Goal: Task Accomplishment & Management: Use online tool/utility

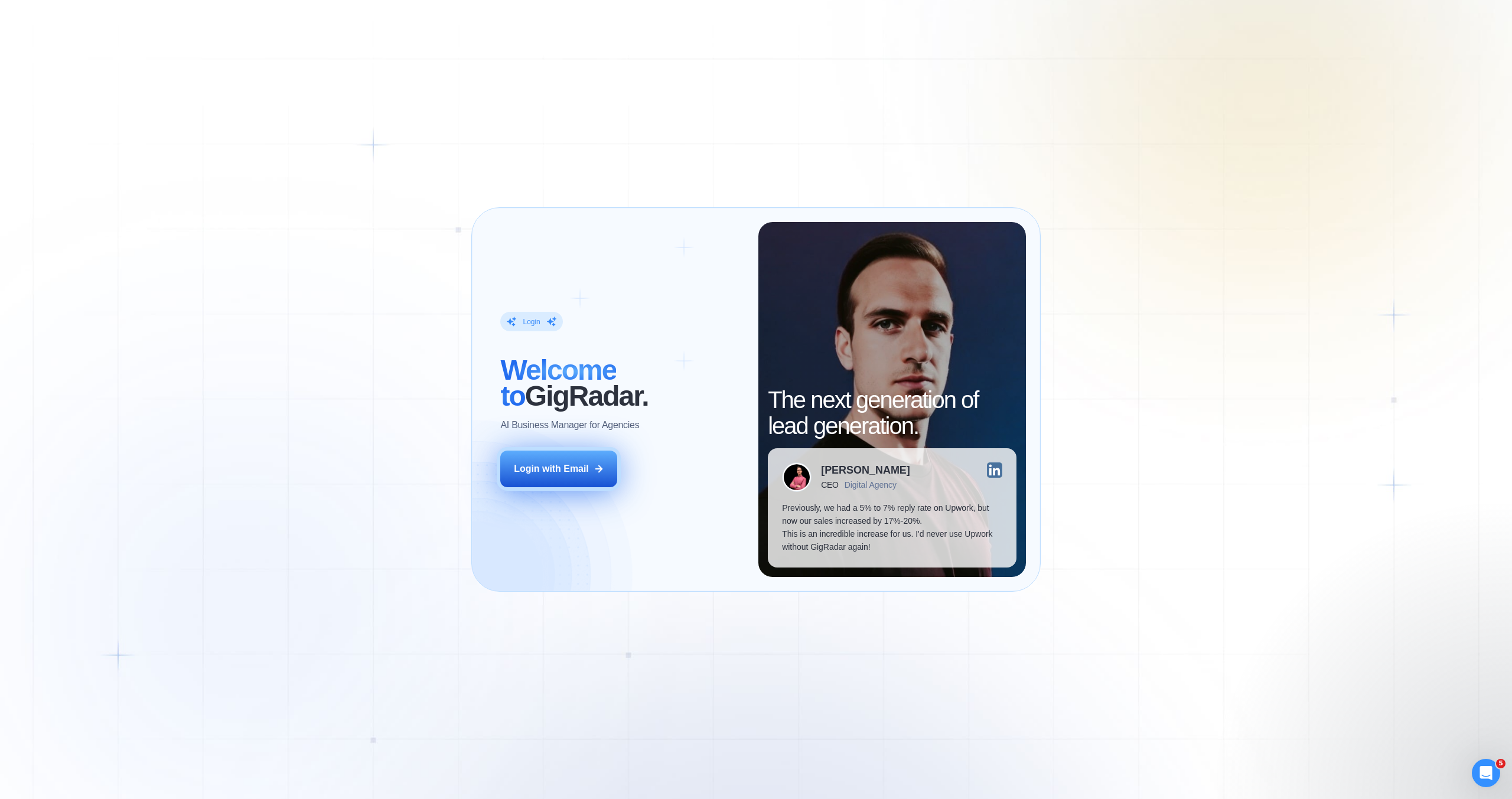
click at [587, 479] on button "Login with Email" at bounding box center [558, 468] width 117 height 36
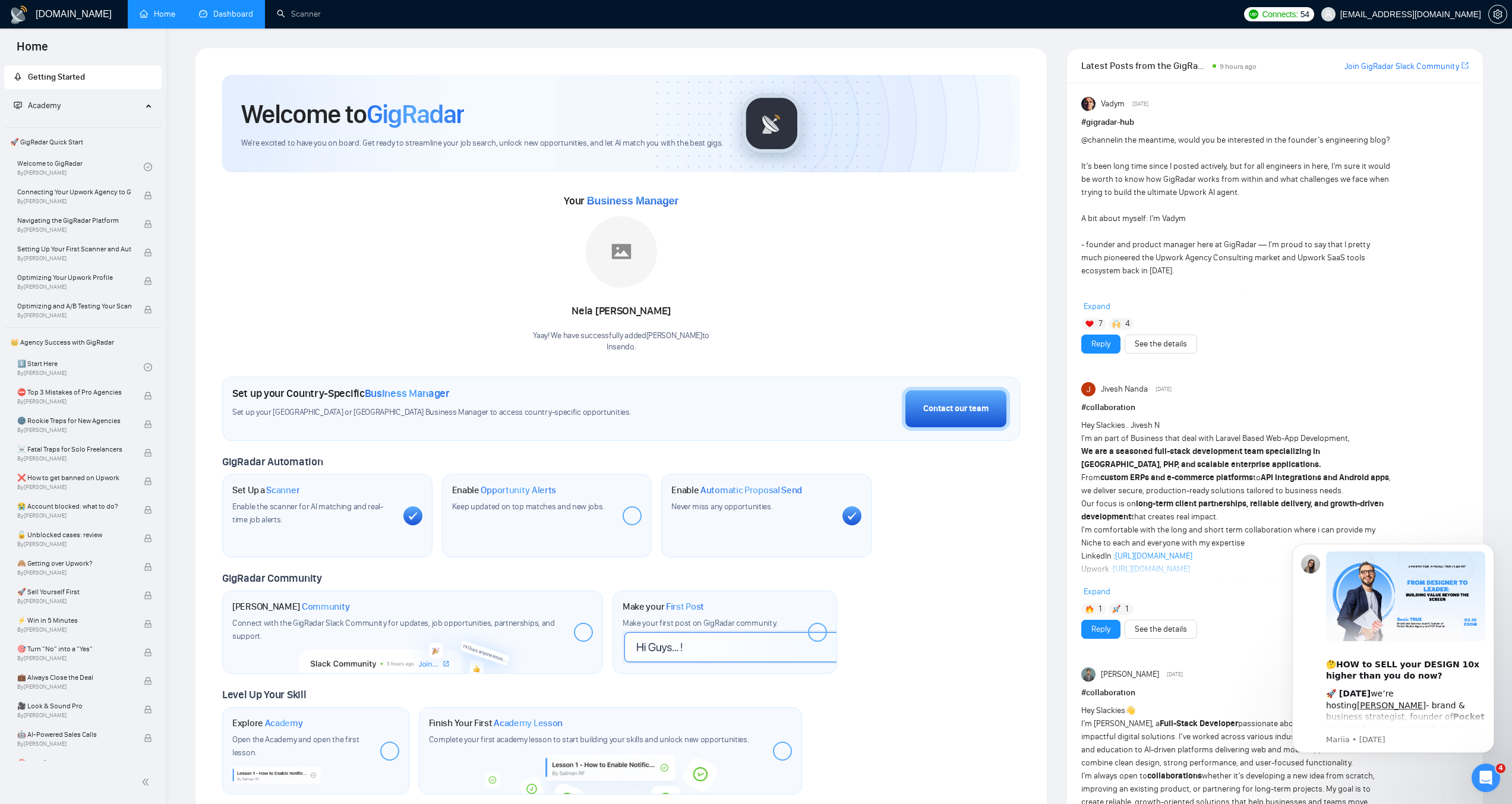
click at [213, 11] on link "Dashboard" at bounding box center [226, 13] width 54 height 10
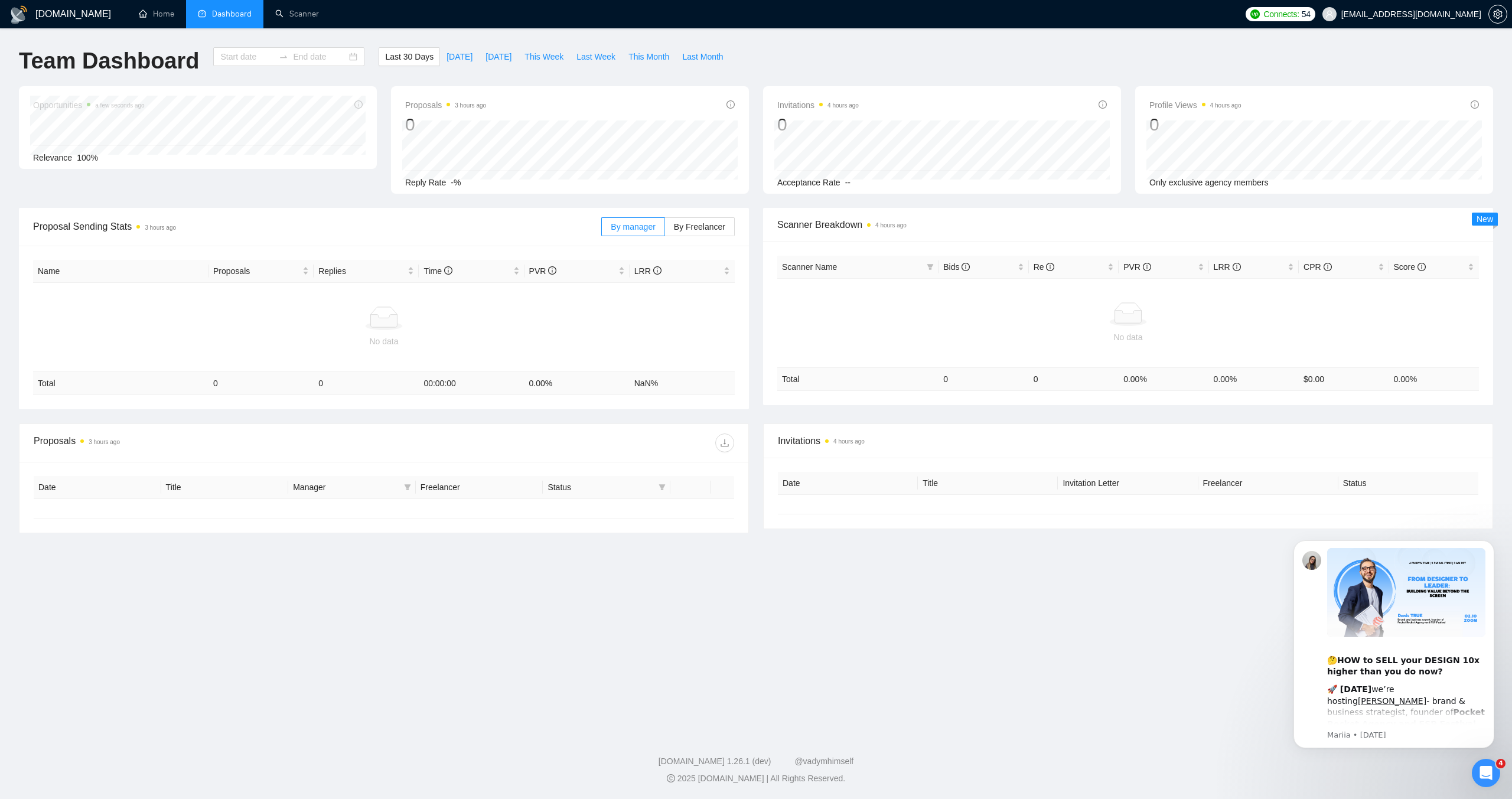
type input "2025-09-06"
type input "2025-10-06"
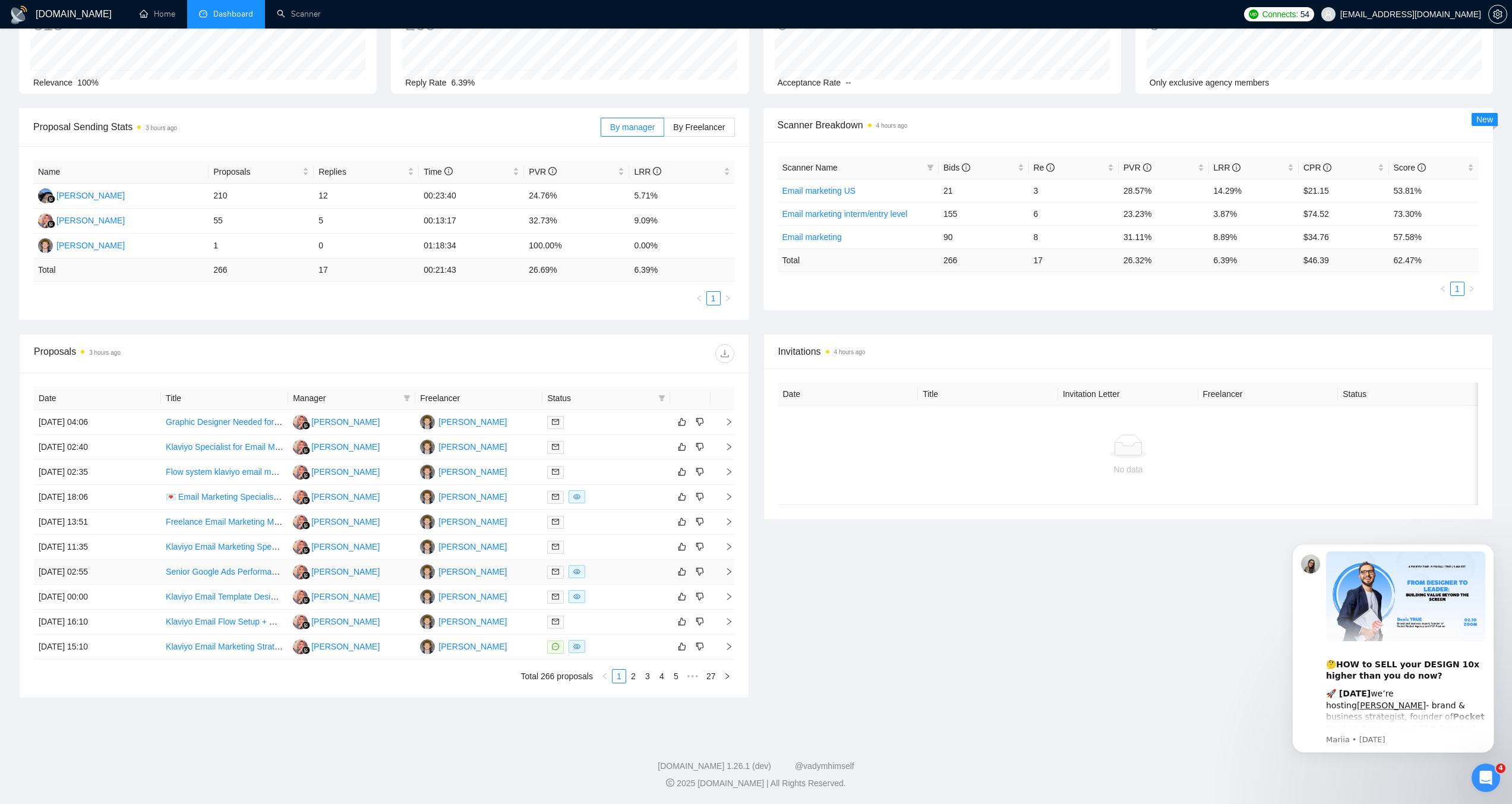
scroll to position [99, 0]
click at [635, 680] on link "2" at bounding box center [633, 677] width 13 height 13
click at [645, 677] on link "3" at bounding box center [647, 677] width 13 height 13
click at [662, 678] on link "4" at bounding box center [662, 677] width 13 height 13
click at [518, 622] on td "[PERSON_NAME]" at bounding box center [479, 624] width 127 height 25
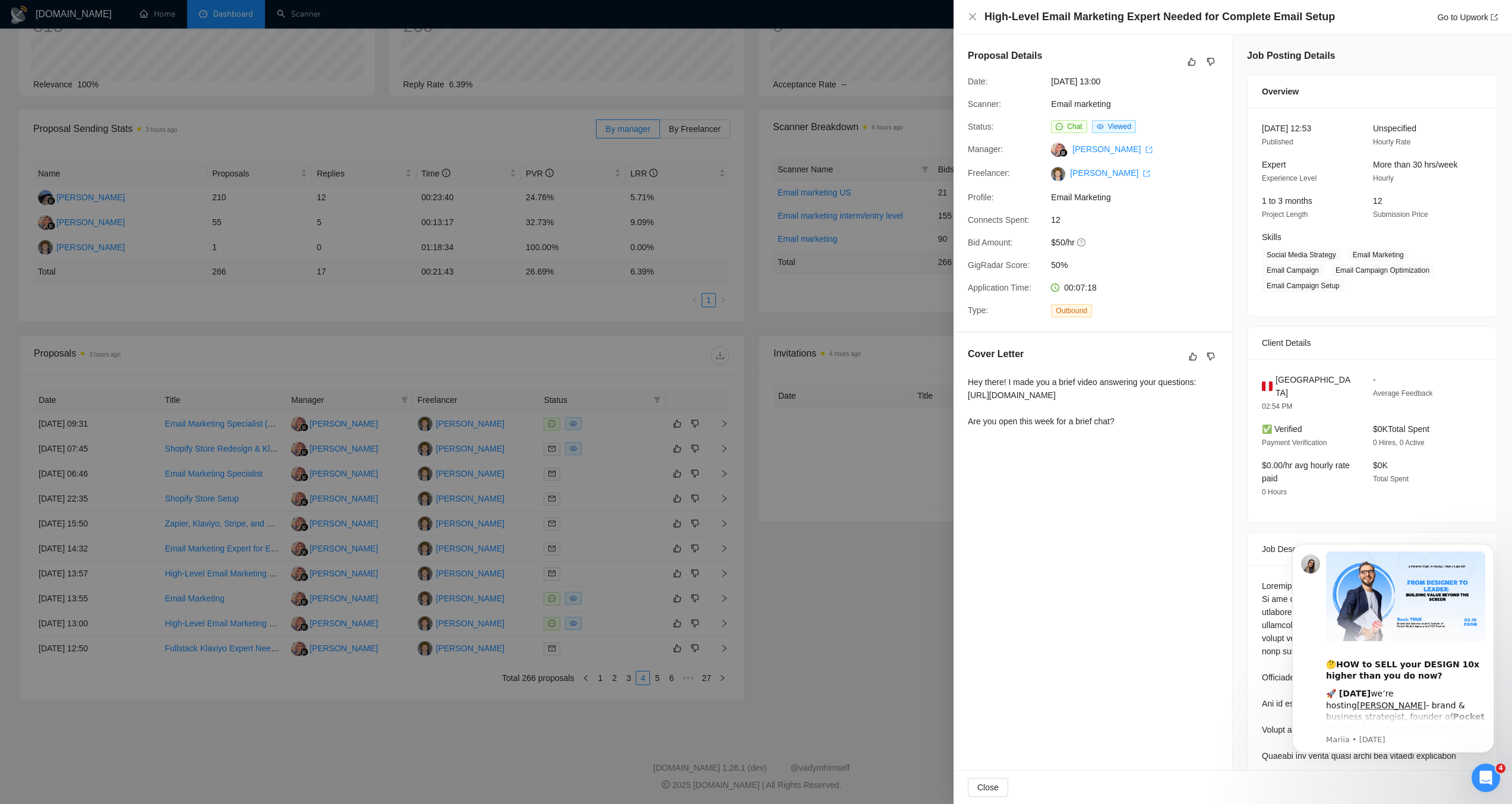
click at [531, 595] on div at bounding box center [756, 402] width 1512 height 804
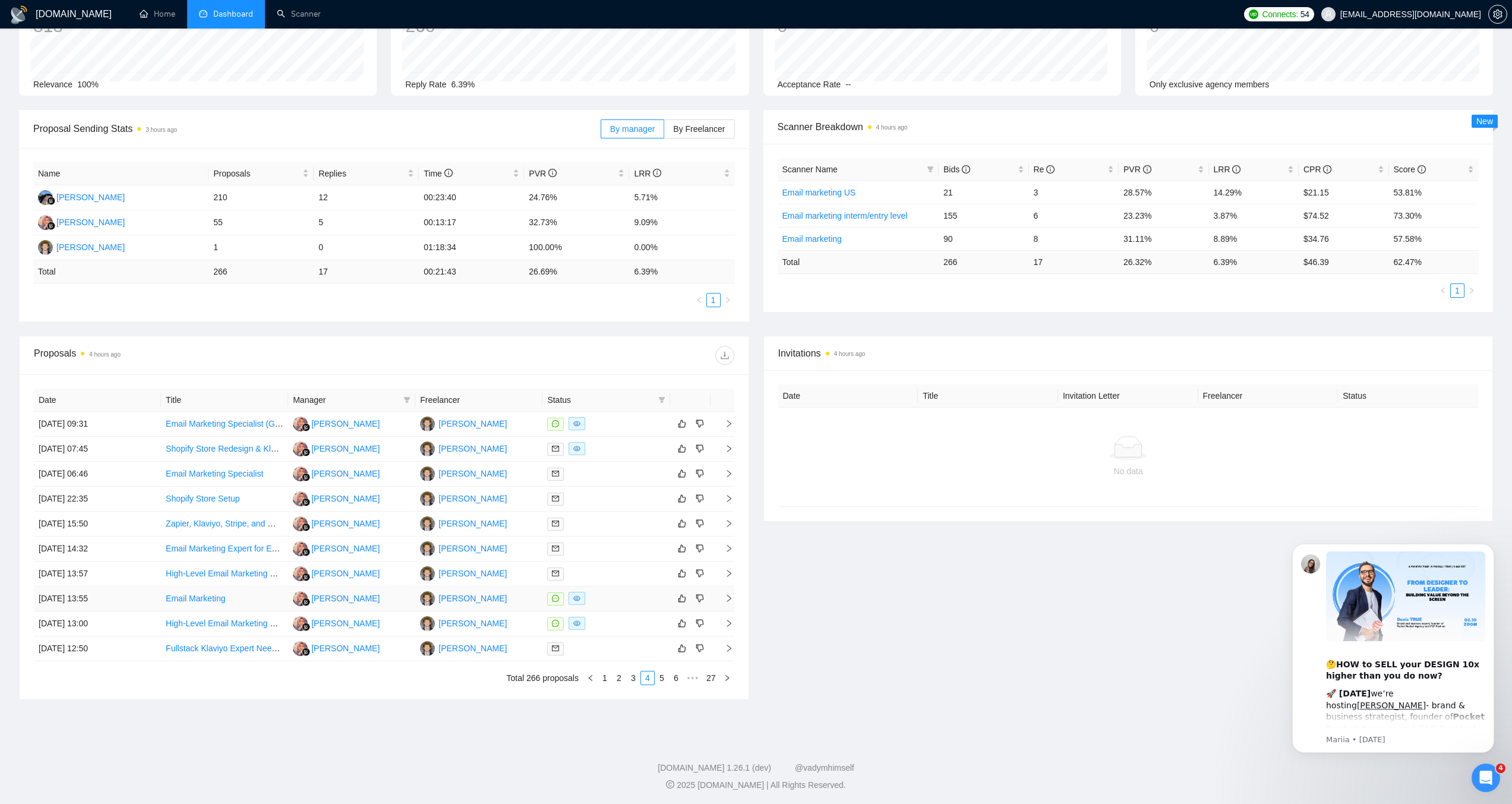
click at [506, 600] on td "[PERSON_NAME]" at bounding box center [479, 599] width 127 height 25
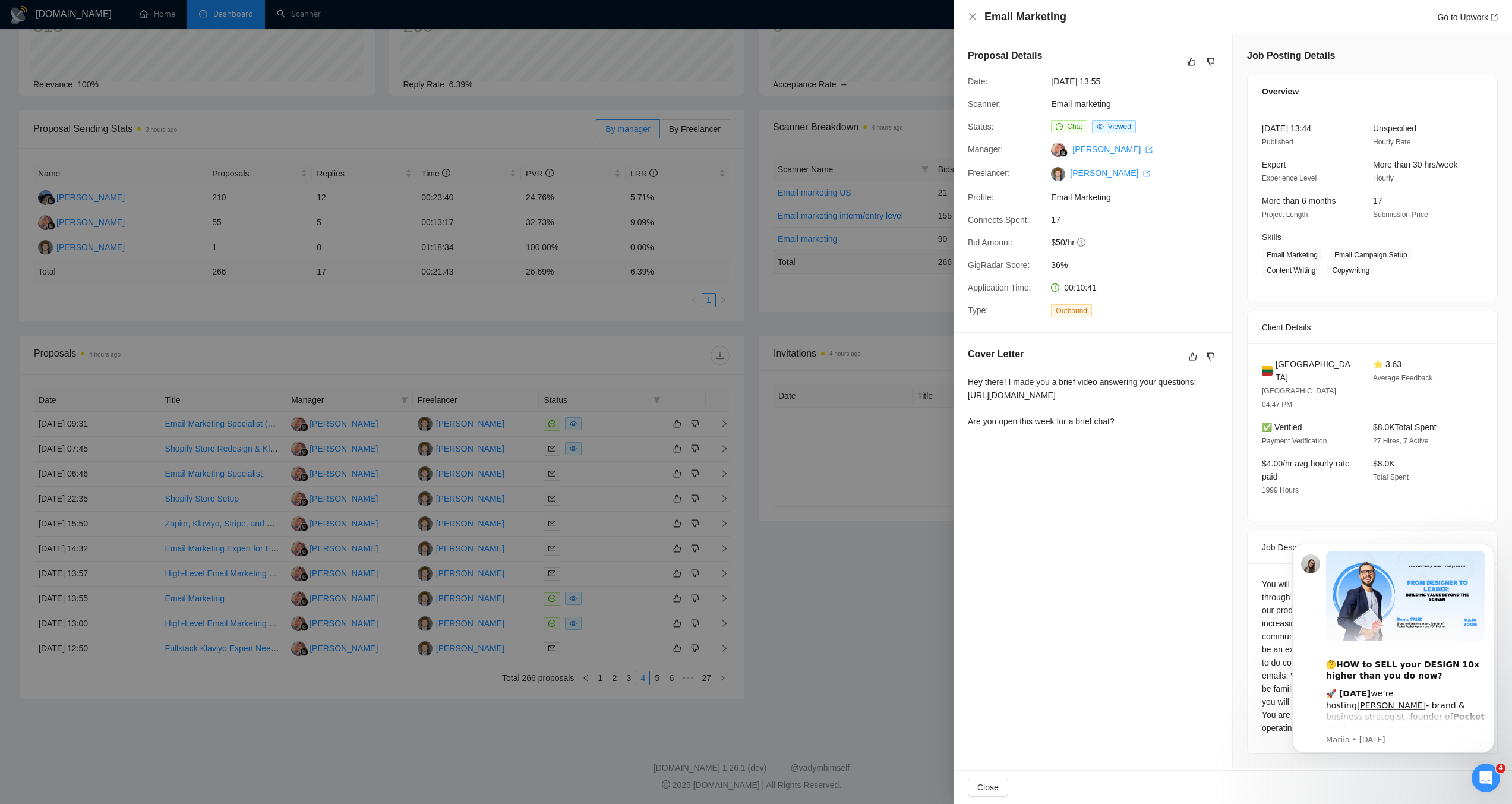
click at [514, 583] on div at bounding box center [756, 402] width 1512 height 804
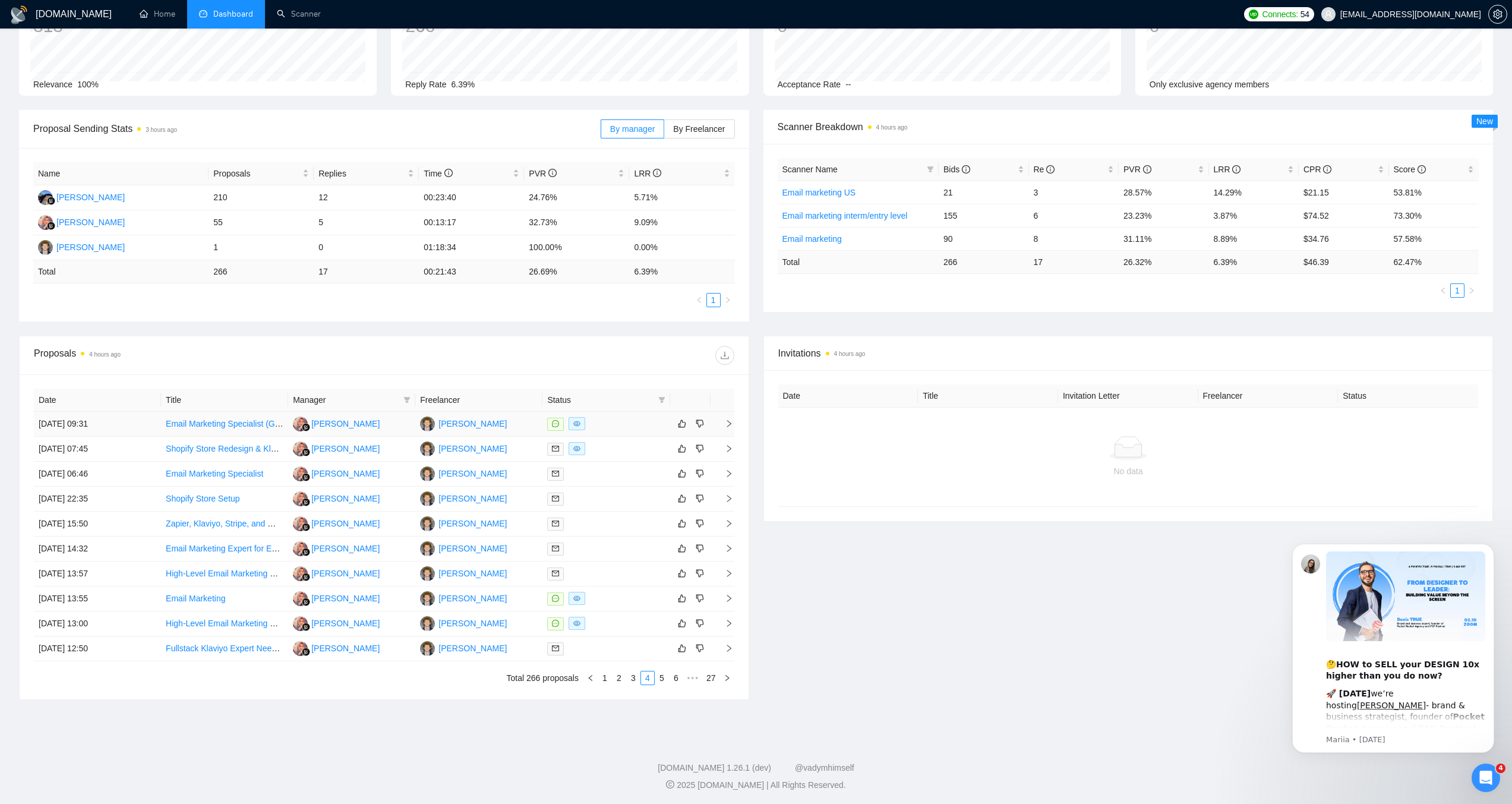
click at [514, 423] on td "[PERSON_NAME]" at bounding box center [479, 424] width 127 height 25
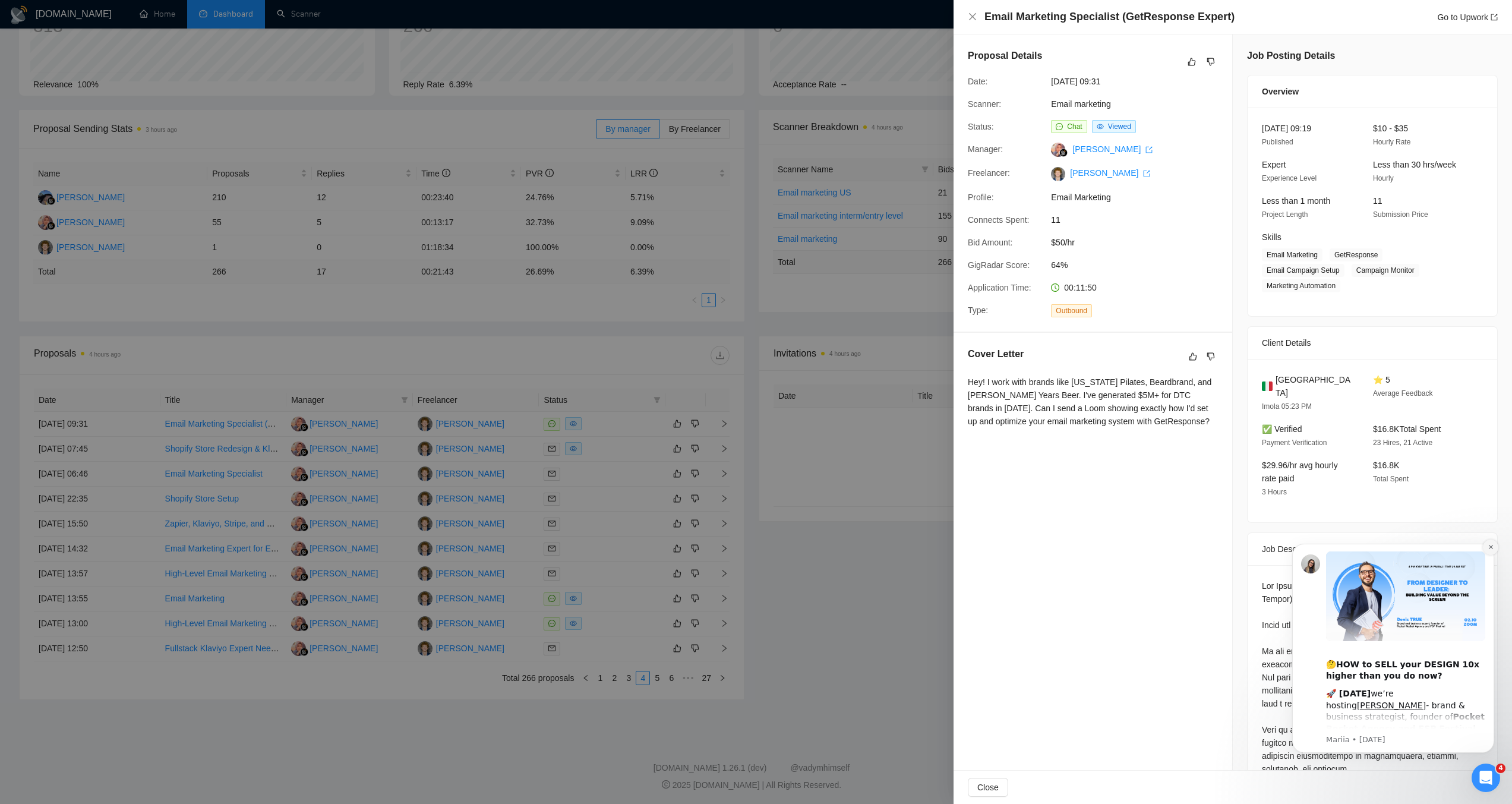
click at [1491, 550] on icon "Dismiss notification" at bounding box center [1491, 546] width 6 height 6
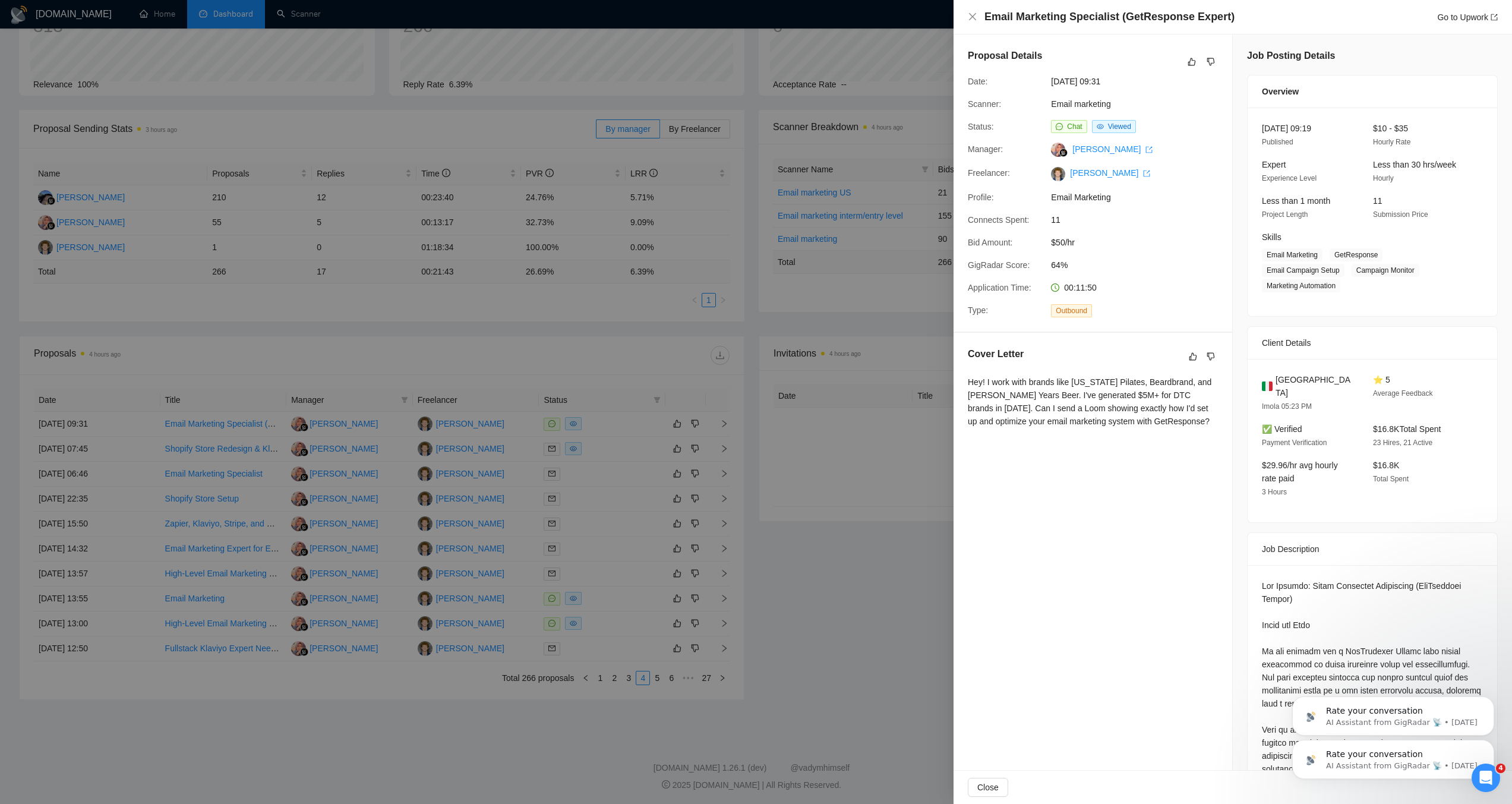
click at [455, 341] on div at bounding box center [756, 402] width 1512 height 804
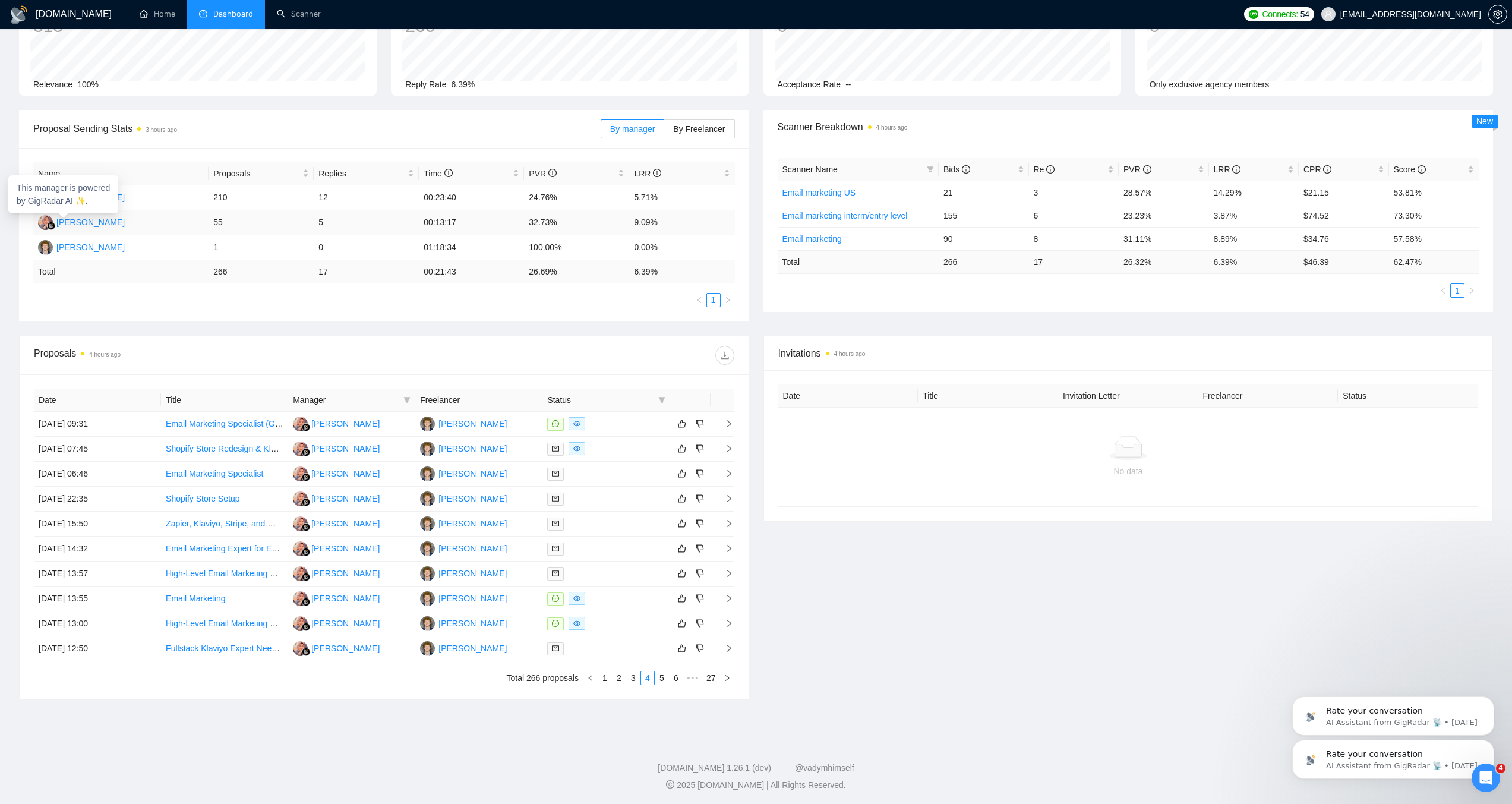
click at [70, 218] on div "Nela Sari" at bounding box center [90, 222] width 69 height 13
click at [633, 681] on link "3" at bounding box center [633, 677] width 13 height 13
click at [633, 672] on link "2" at bounding box center [633, 677] width 13 height 13
click at [613, 675] on link "1" at bounding box center [619, 677] width 13 height 13
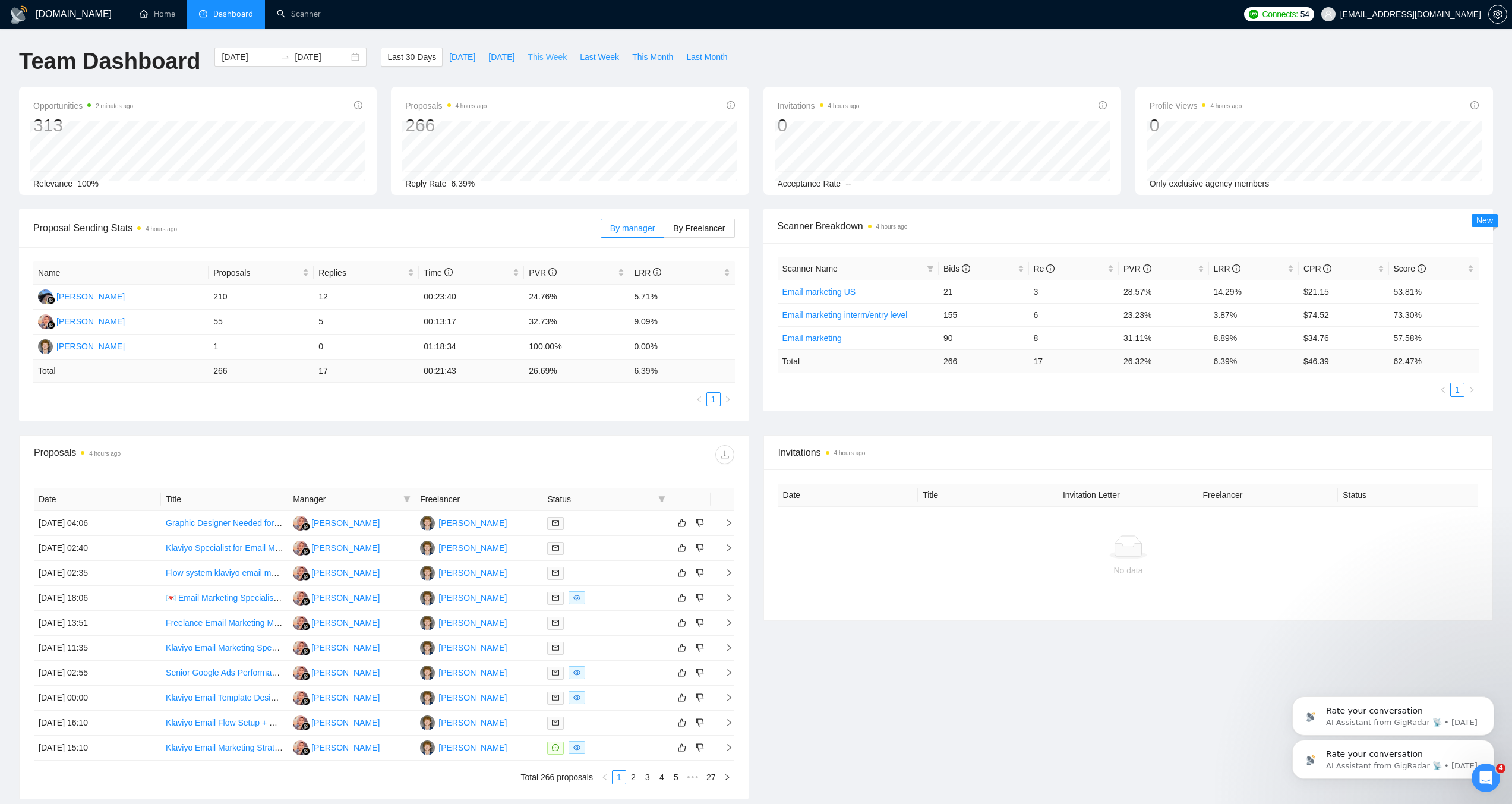
click at [538, 58] on span "This Week" at bounding box center [547, 57] width 39 height 13
type input "2025-10-06"
type input "2025-10-12"
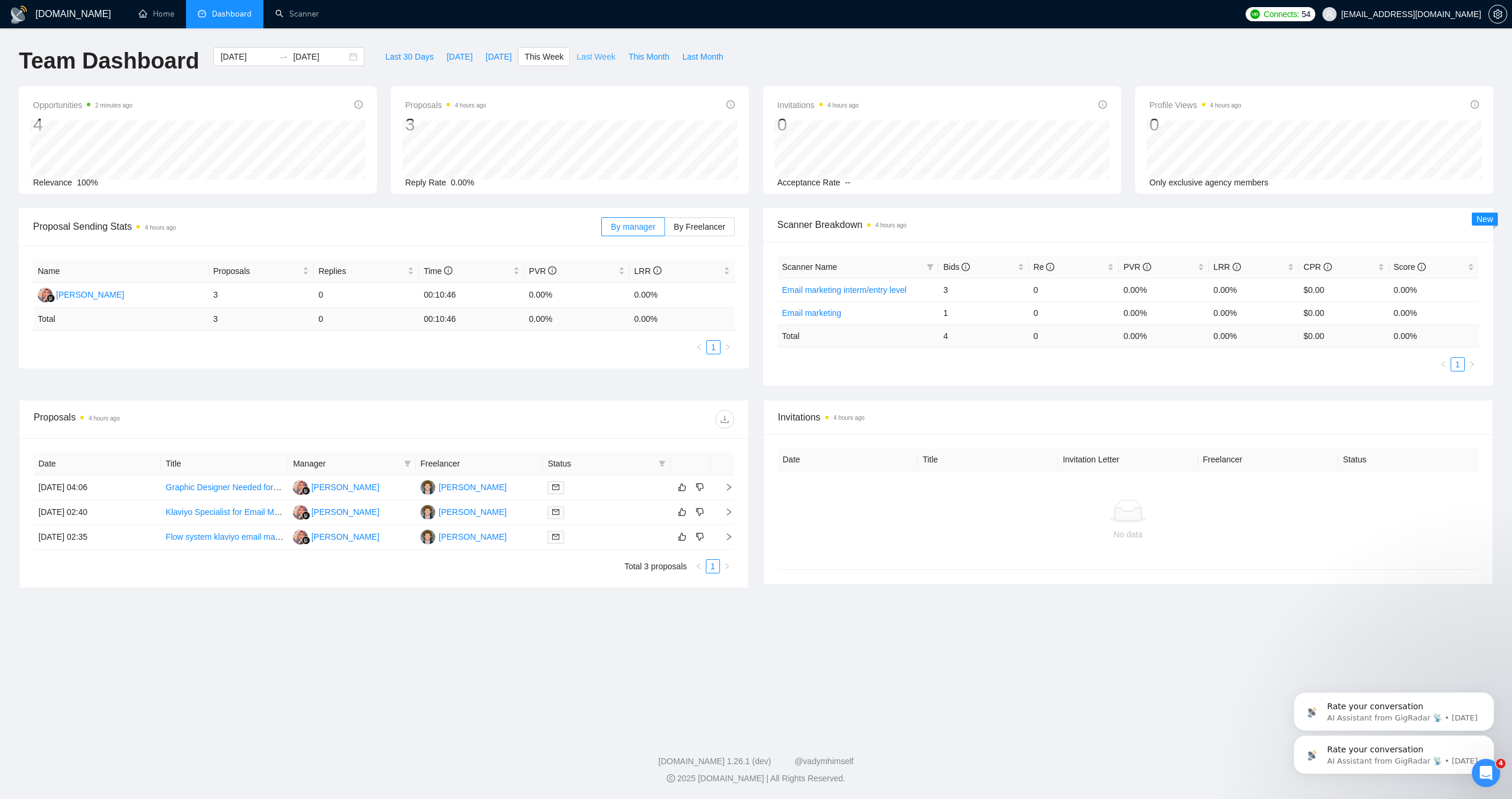
click at [590, 52] on span "Last Week" at bounding box center [596, 57] width 39 height 13
type input "2025-09-29"
type input "2025-10-05"
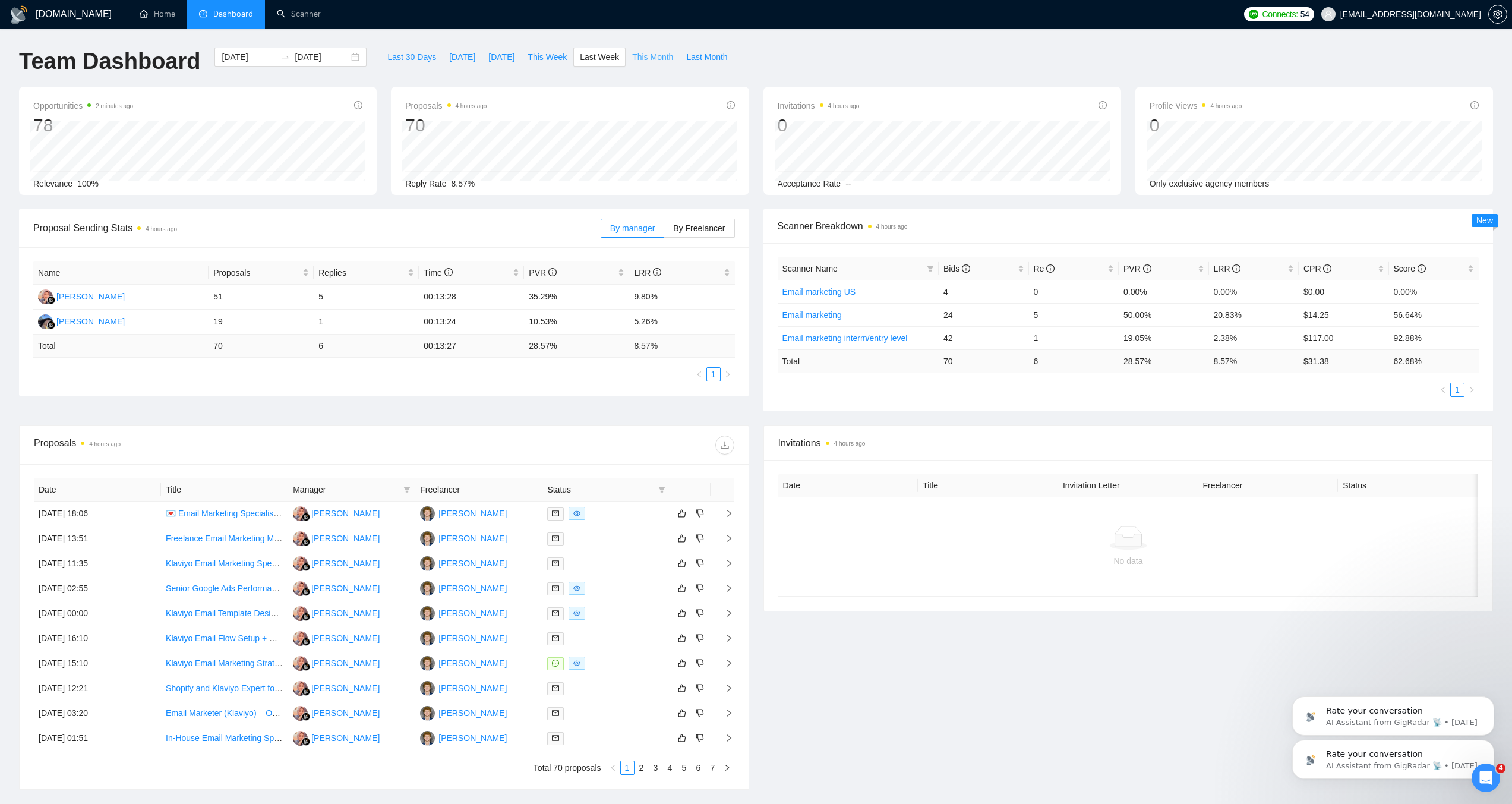
click at [667, 57] on span "This Month" at bounding box center [653, 57] width 41 height 13
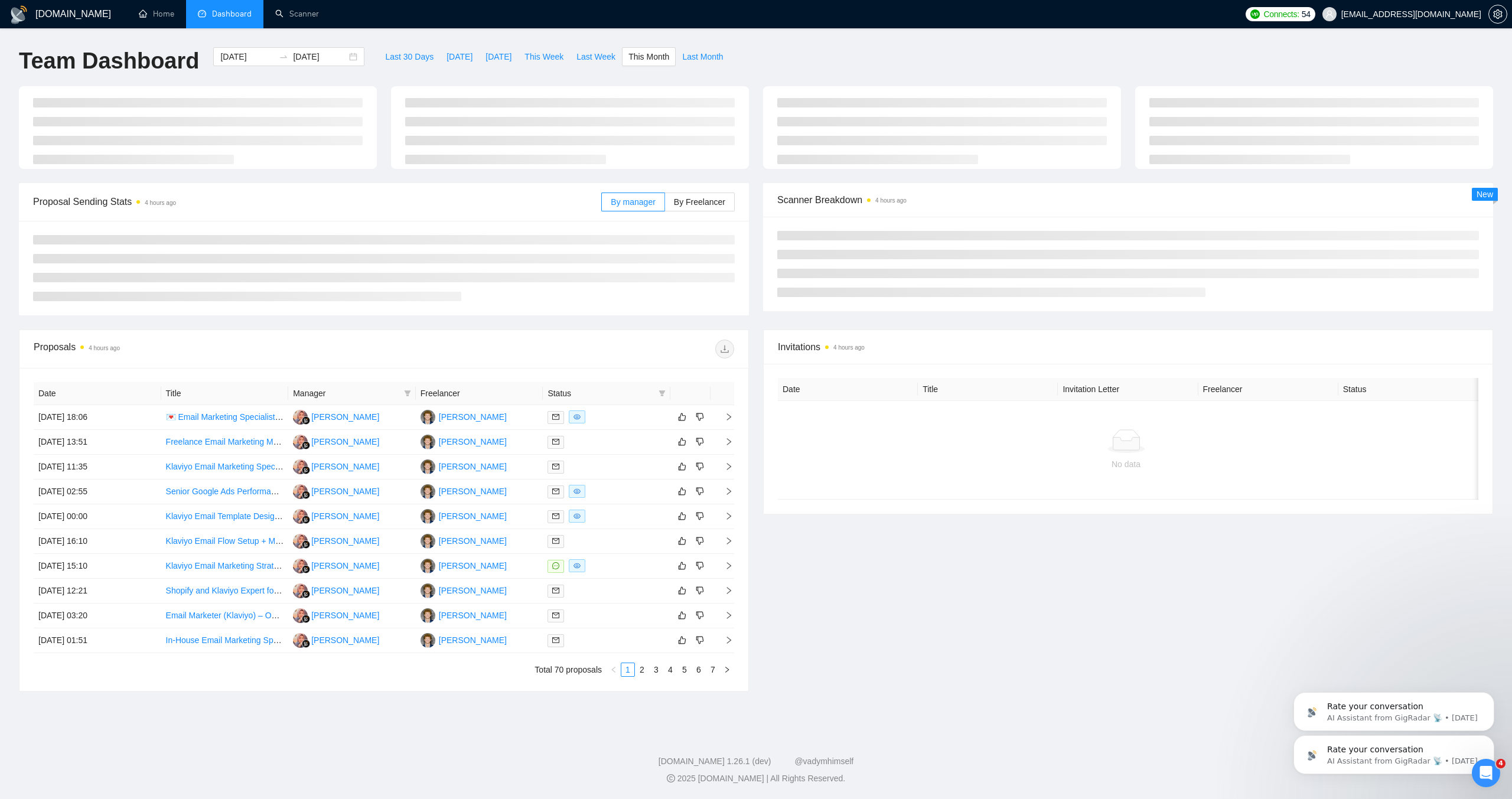
type input "2025-10-01"
type input "2025-10-31"
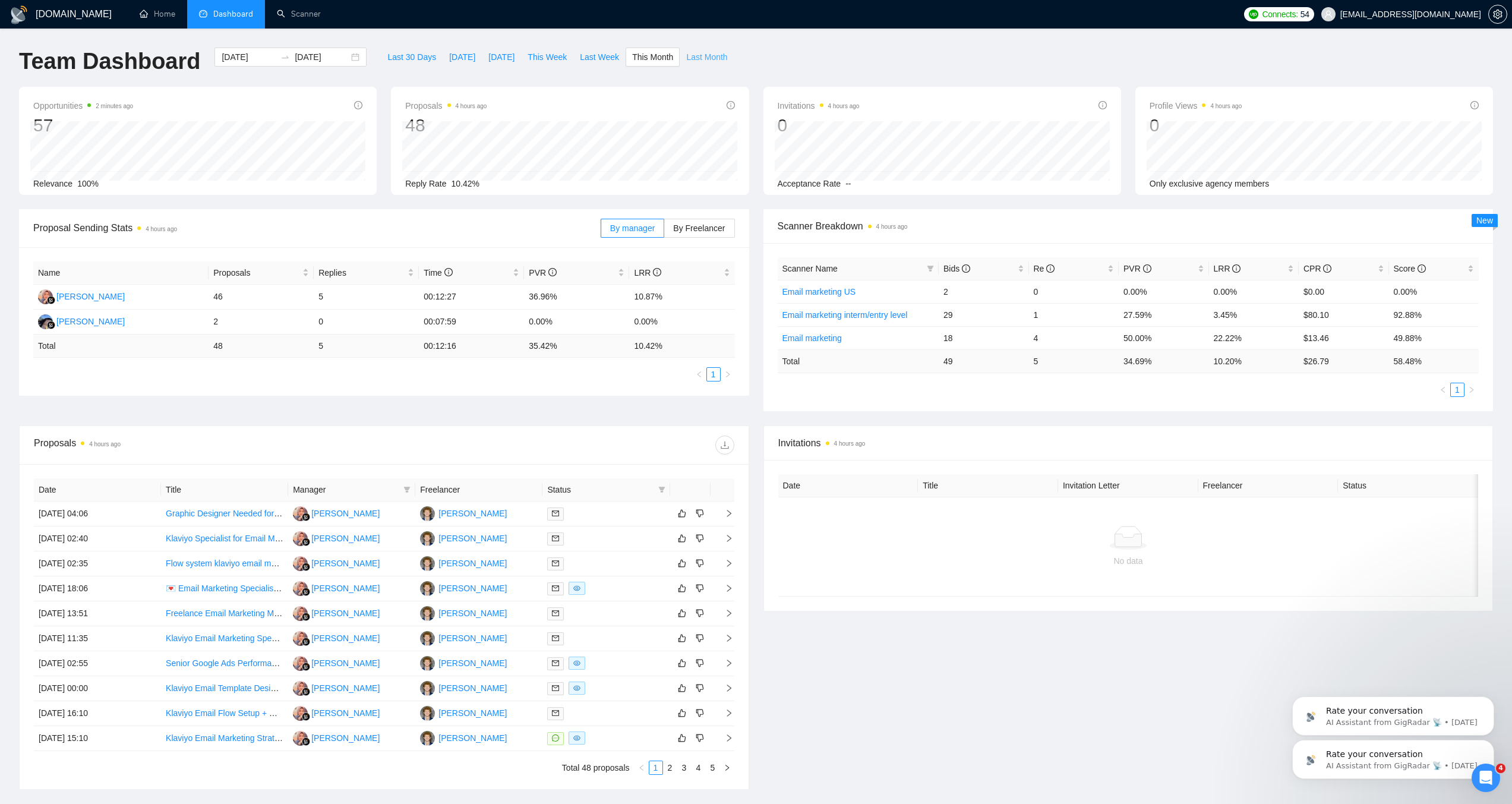
click at [717, 62] on span "Last Month" at bounding box center [707, 57] width 41 height 13
type input "2025-09-01"
type input "2025-09-30"
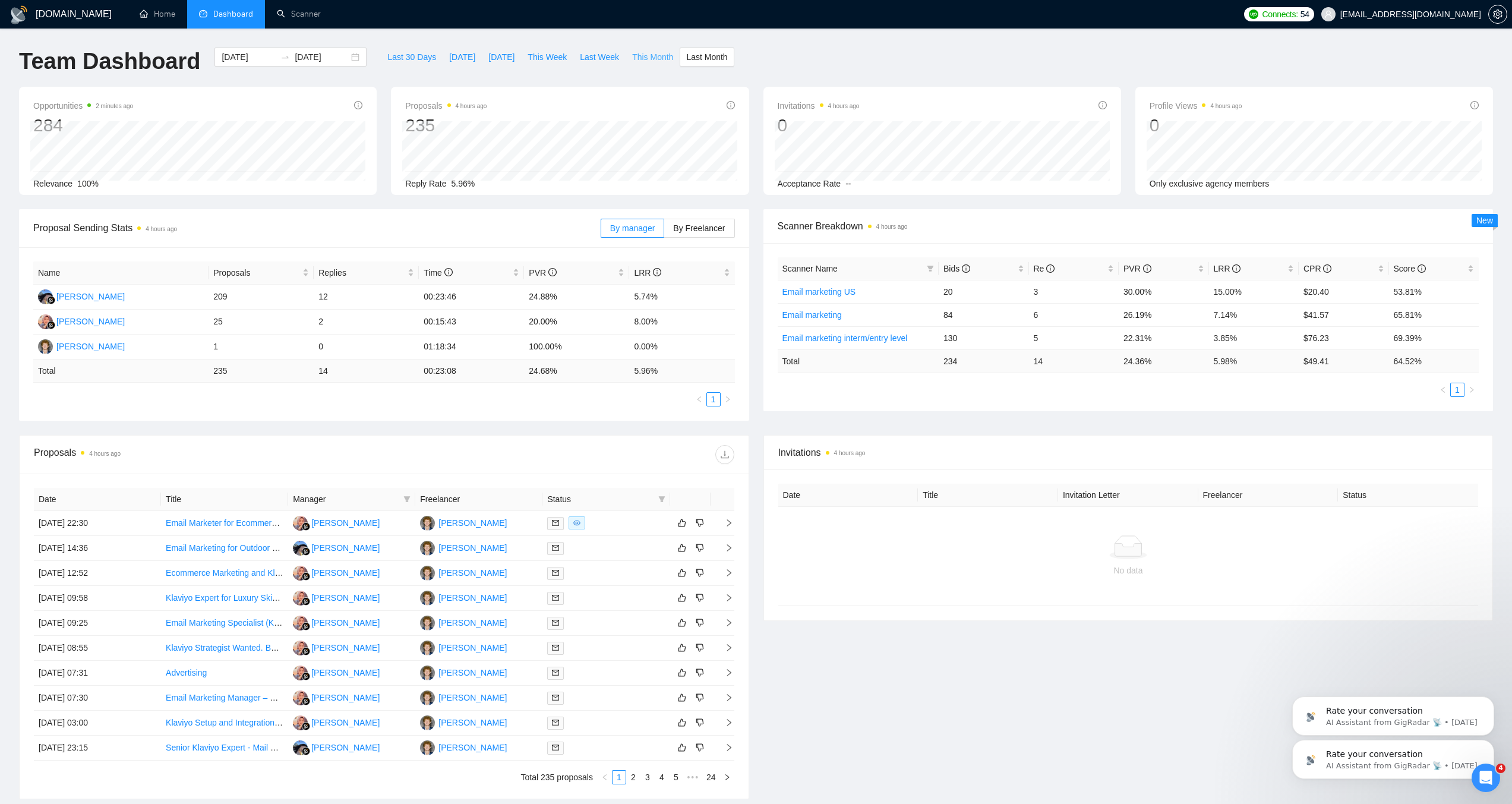
click at [642, 63] on button "This Month" at bounding box center [653, 56] width 54 height 19
type input "2025-10-01"
type input "2025-10-31"
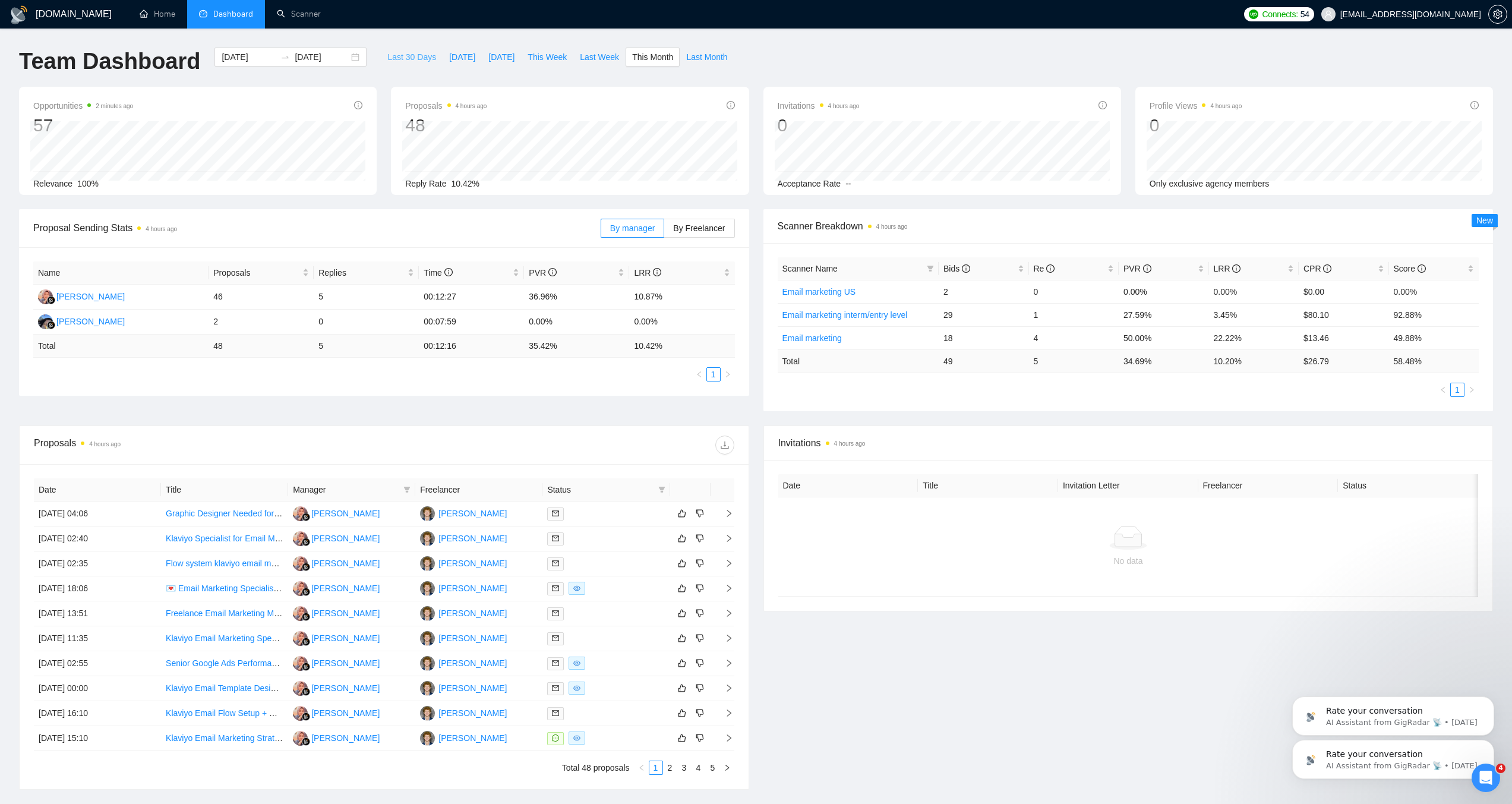
click at [419, 59] on span "Last 30 Days" at bounding box center [411, 57] width 49 height 13
type input "2025-09-06"
type input "2025-10-06"
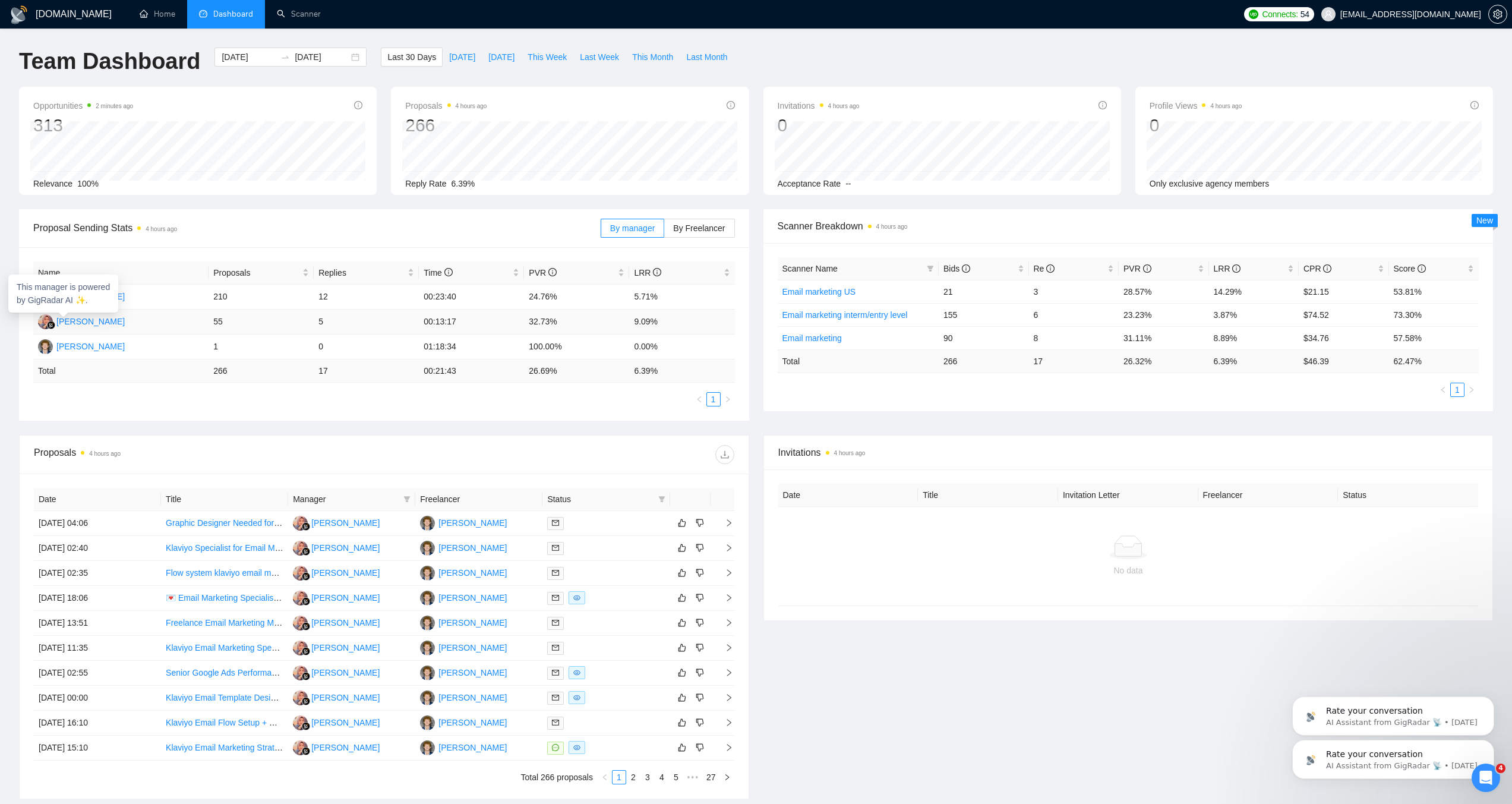
click at [65, 325] on div "Nela Sari" at bounding box center [90, 321] width 69 height 13
click at [1469, 774] on div "Open Intercom Messenger" at bounding box center [1484, 775] width 39 height 39
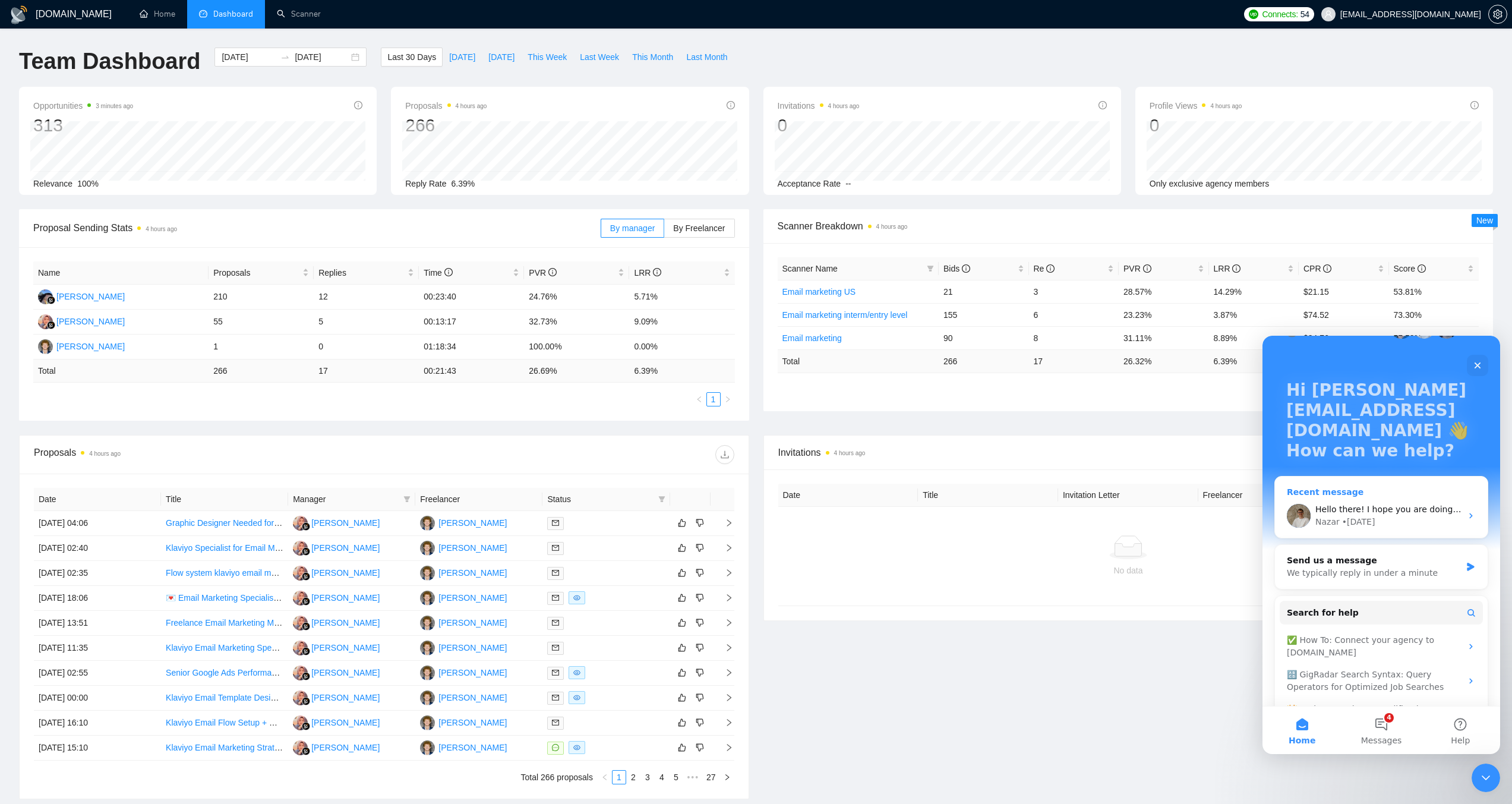
scroll to position [38, 0]
click at [1375, 505] on div "Hello there! ﻿I hope you are doing well :) ​﻿ ﻿If there's nothing else you need…" at bounding box center [1388, 511] width 146 height 12
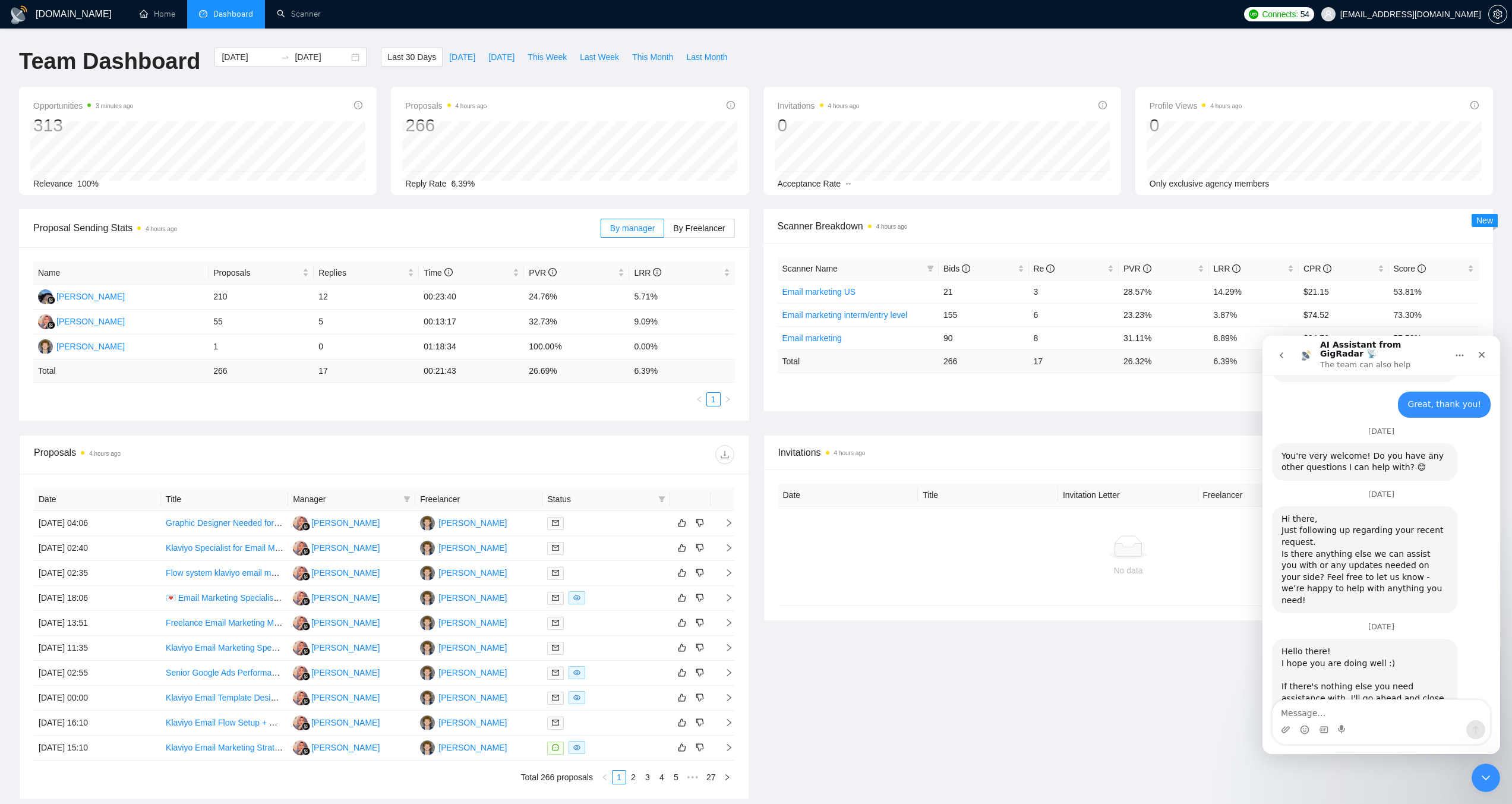
scroll to position [808, 0]
click at [1486, 350] on icon "Close" at bounding box center [1482, 355] width 10 height 10
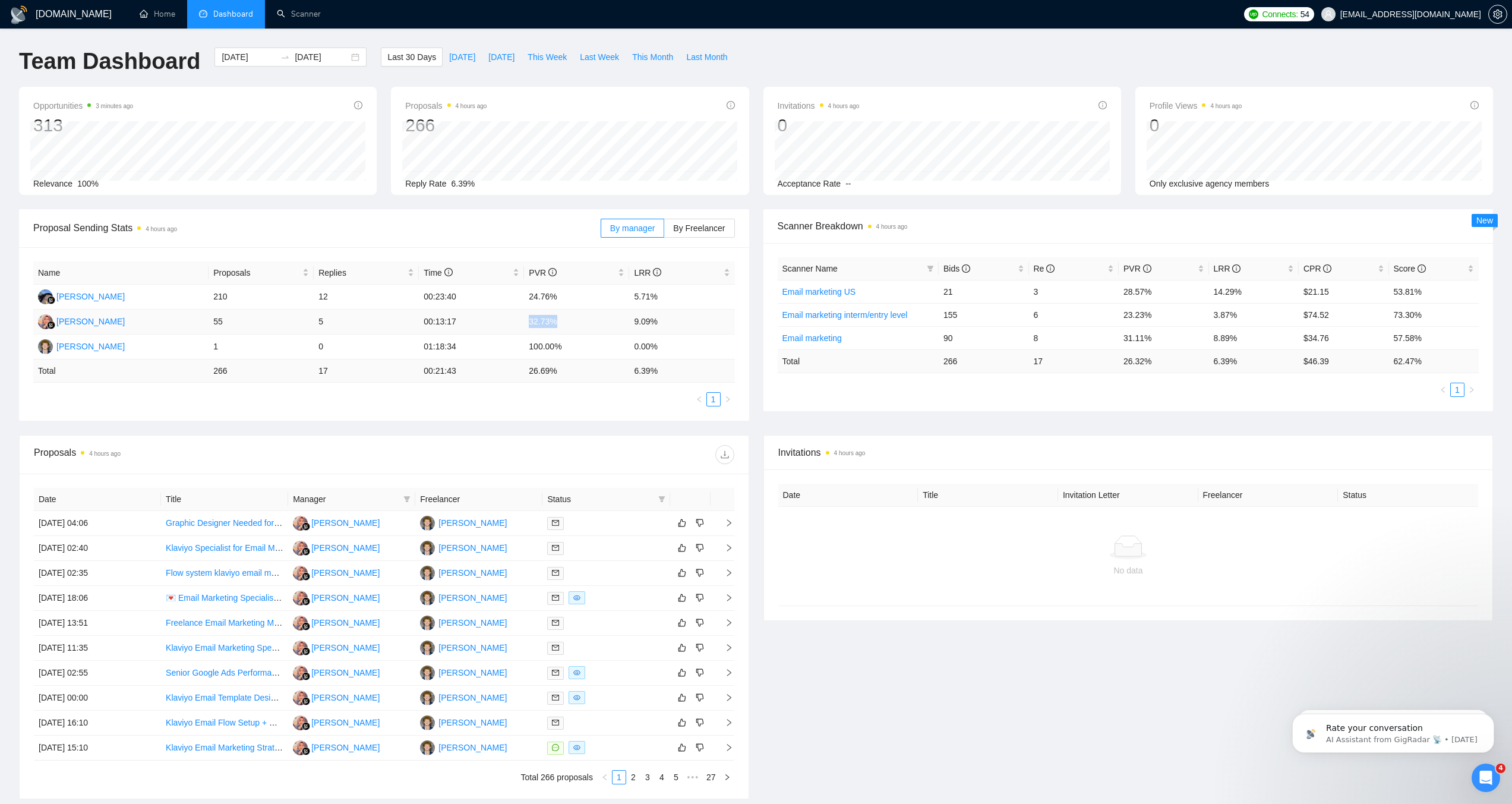
drag, startPoint x: 520, startPoint y: 325, endPoint x: 561, endPoint y: 324, distance: 41.0
click at [561, 324] on tr "Nela Sari 55 5 00:13:17 32.73% 9.09%" at bounding box center [383, 322] width 702 height 25
click at [561, 324] on td "32.73%" at bounding box center [577, 322] width 105 height 25
drag, startPoint x: 631, startPoint y: 309, endPoint x: 669, endPoint y: 312, distance: 38.1
click at [669, 312] on td "9.09%" at bounding box center [682, 322] width 105 height 25
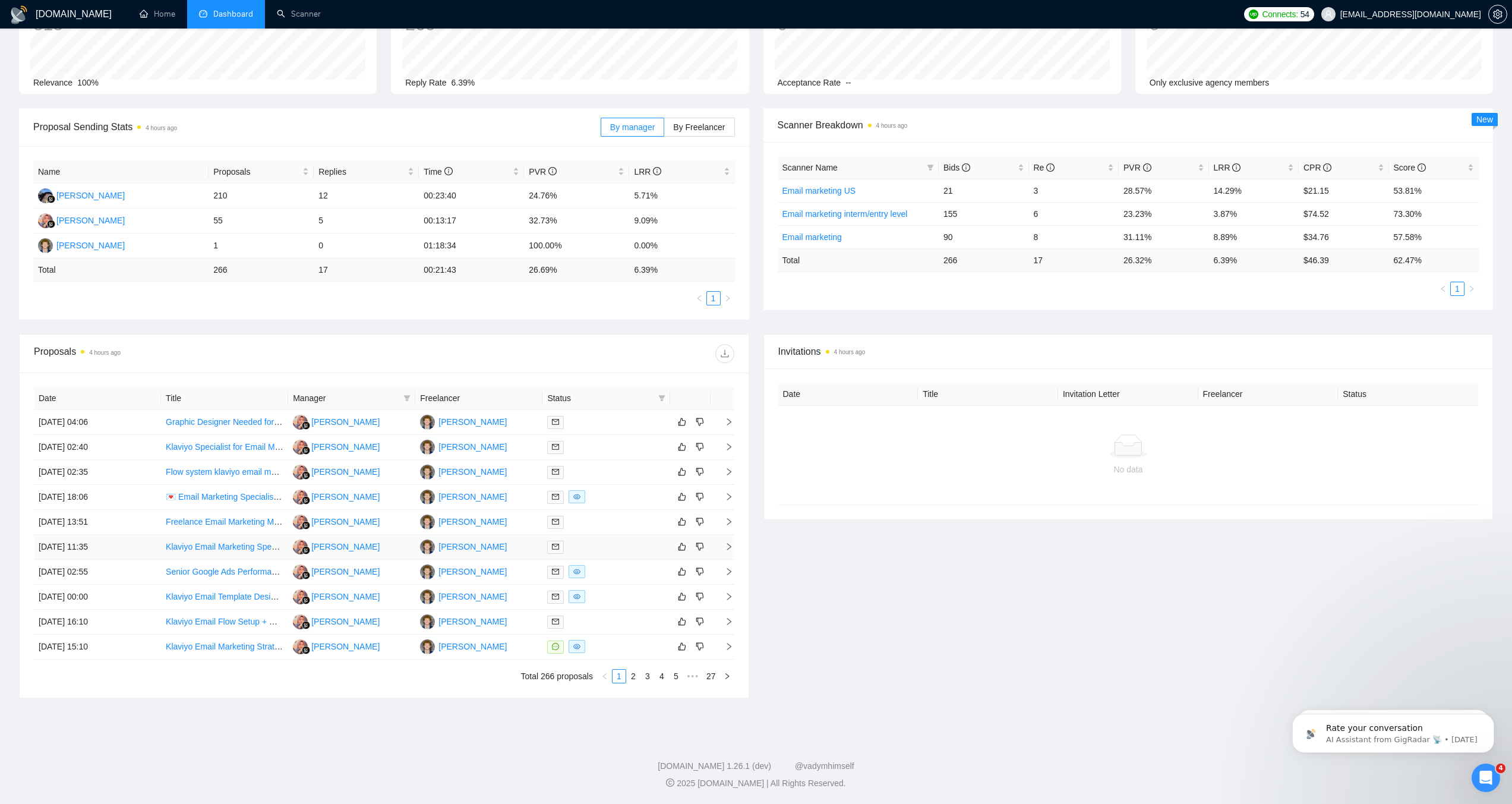
scroll to position [100, 0]
click at [359, 647] on td "Nela Sari" at bounding box center [351, 648] width 127 height 25
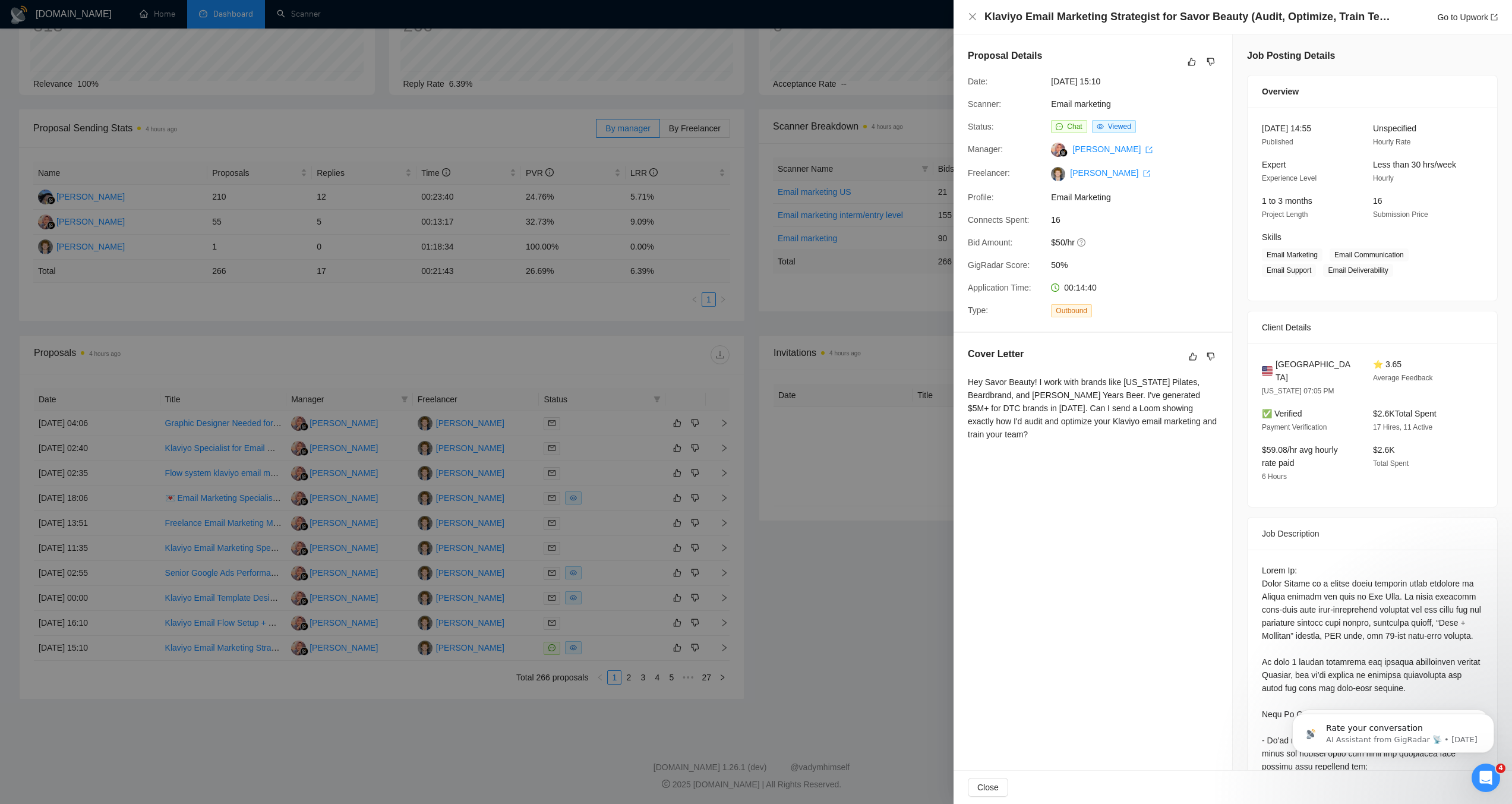
click at [896, 472] on div at bounding box center [756, 402] width 1512 height 804
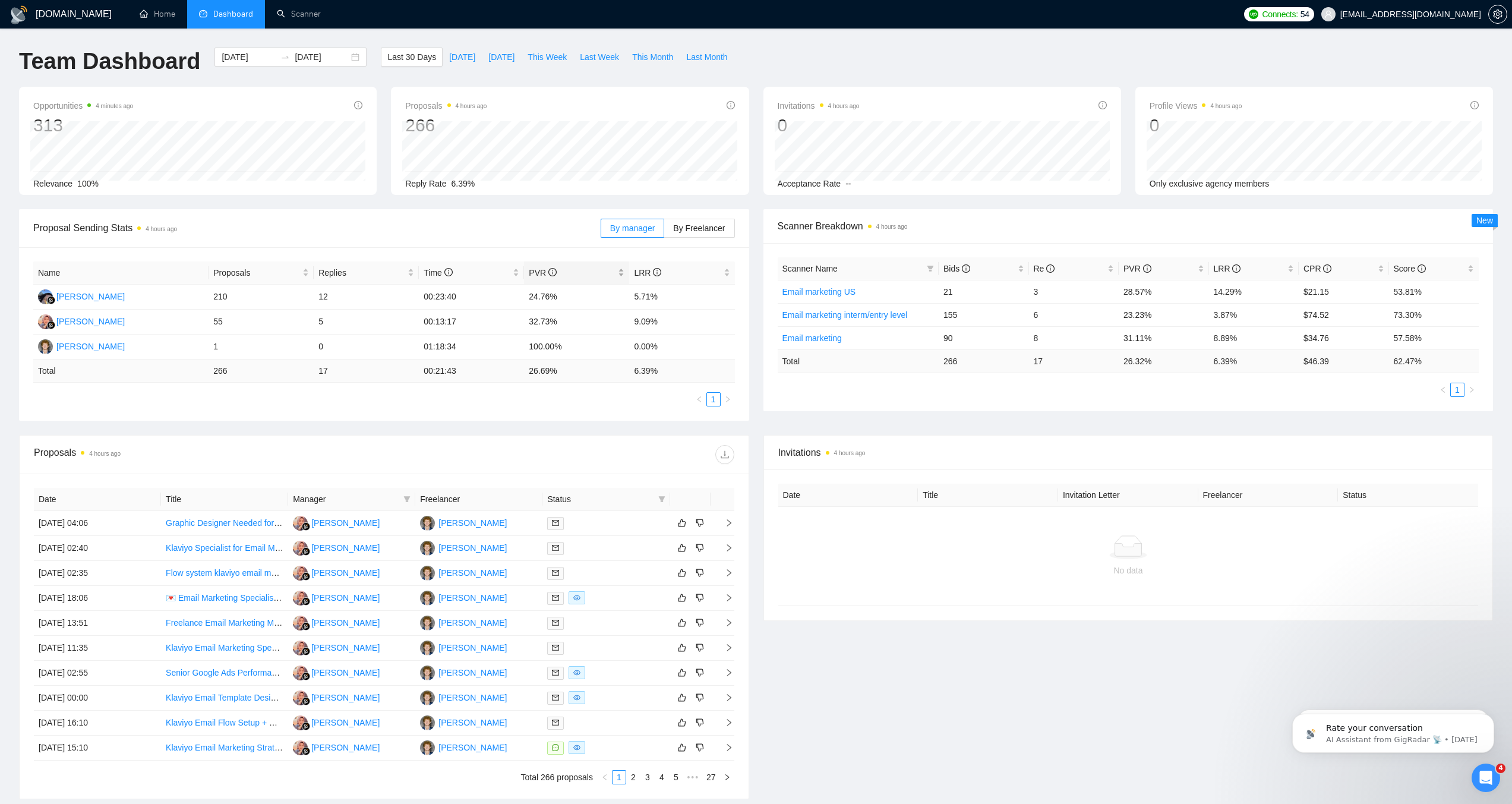
scroll to position [4, 0]
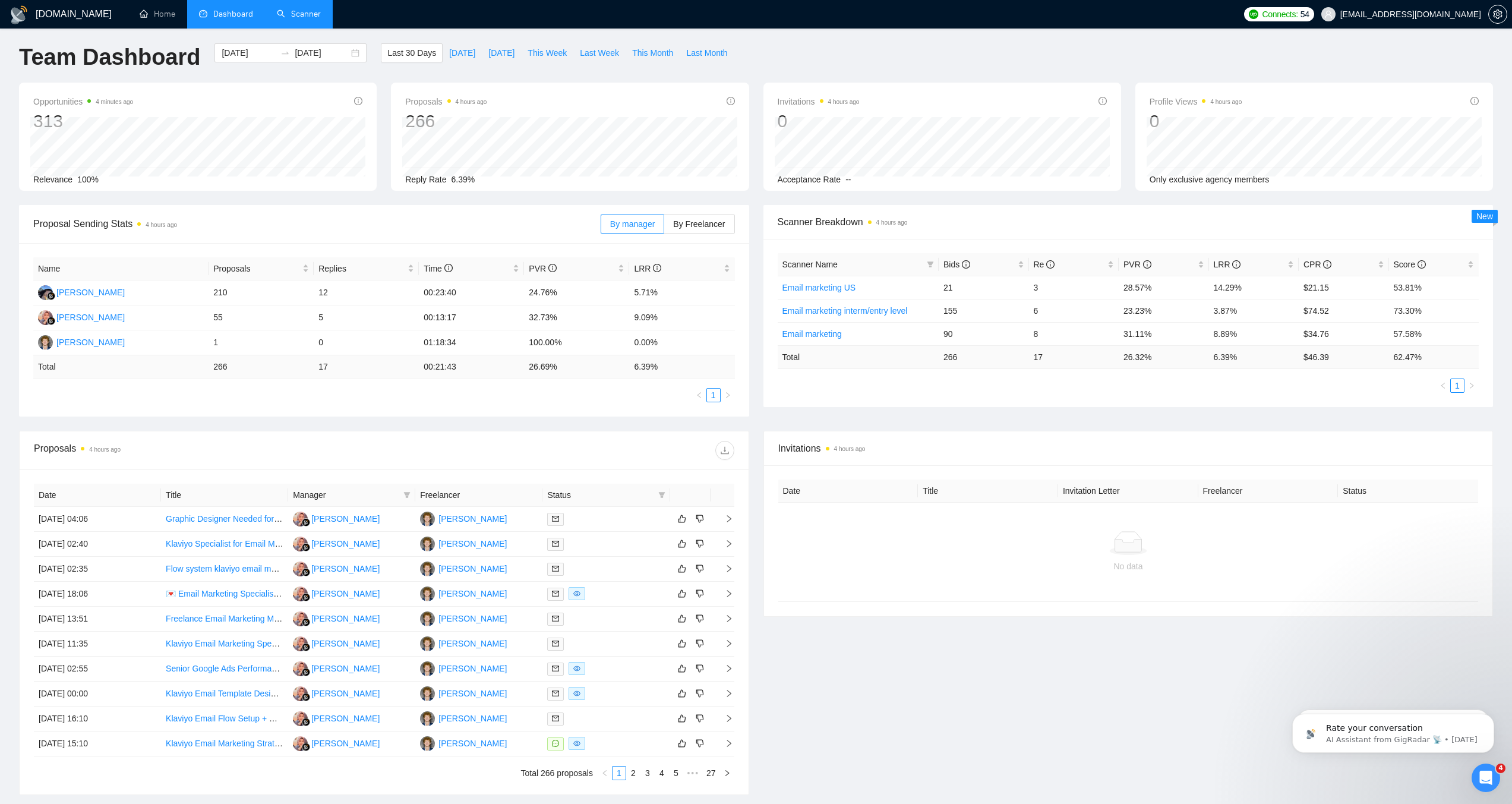
click at [302, 19] on link "Scanner" at bounding box center [299, 13] width 44 height 10
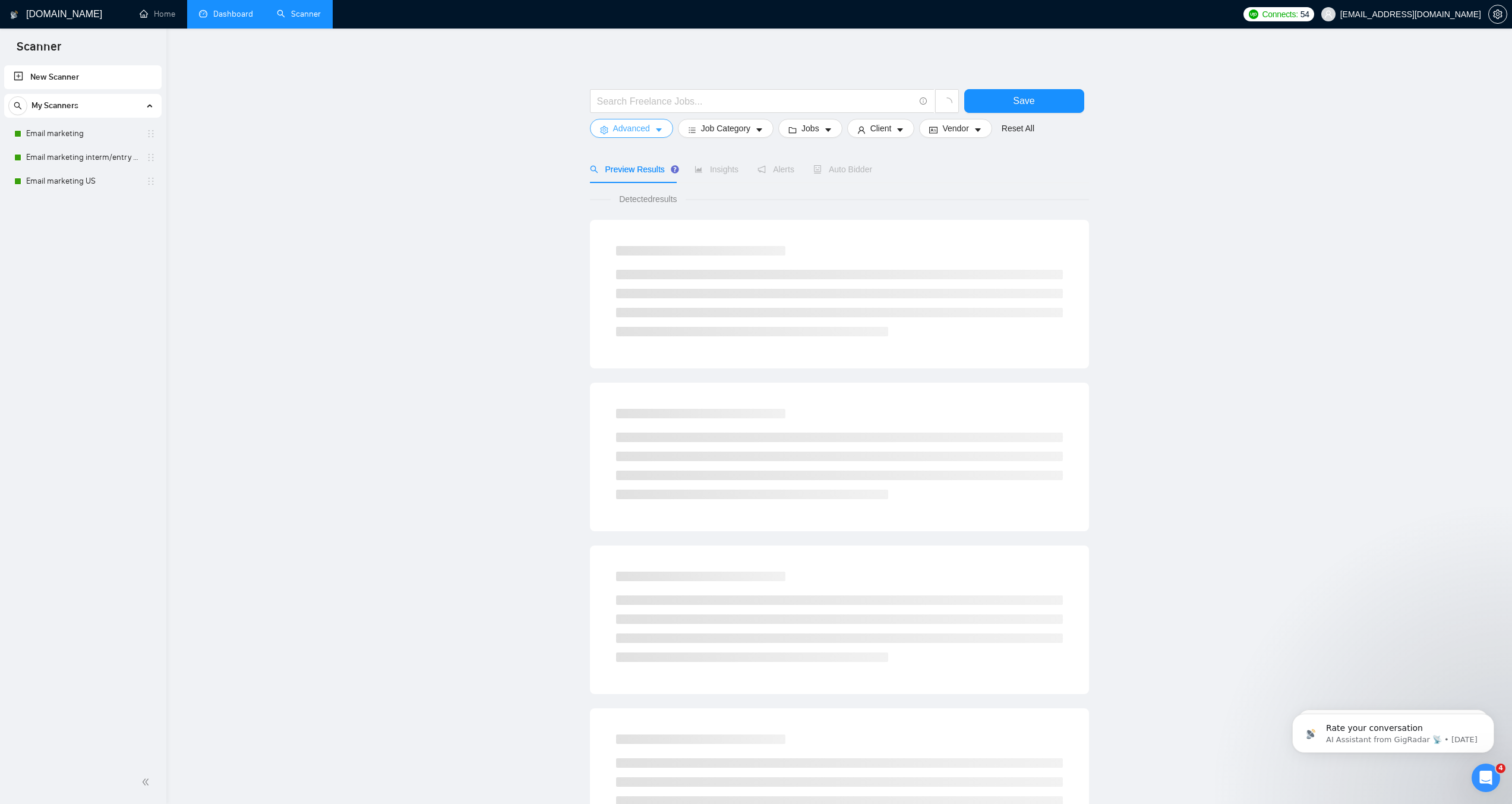
click at [656, 135] on icon "caret-down" at bounding box center [658, 129] width 8 height 8
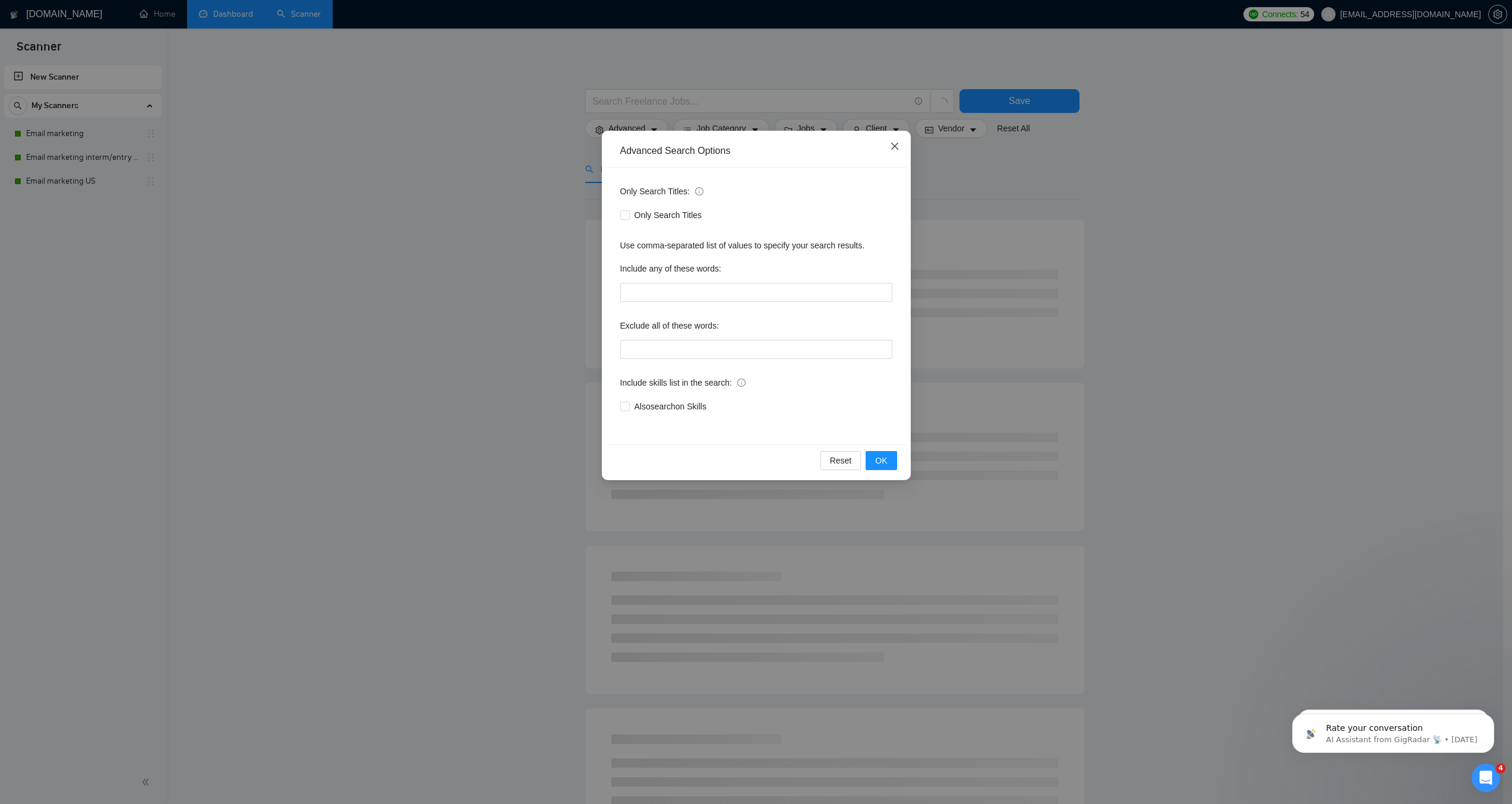
click at [890, 151] on icon "close" at bounding box center [894, 146] width 10 height 10
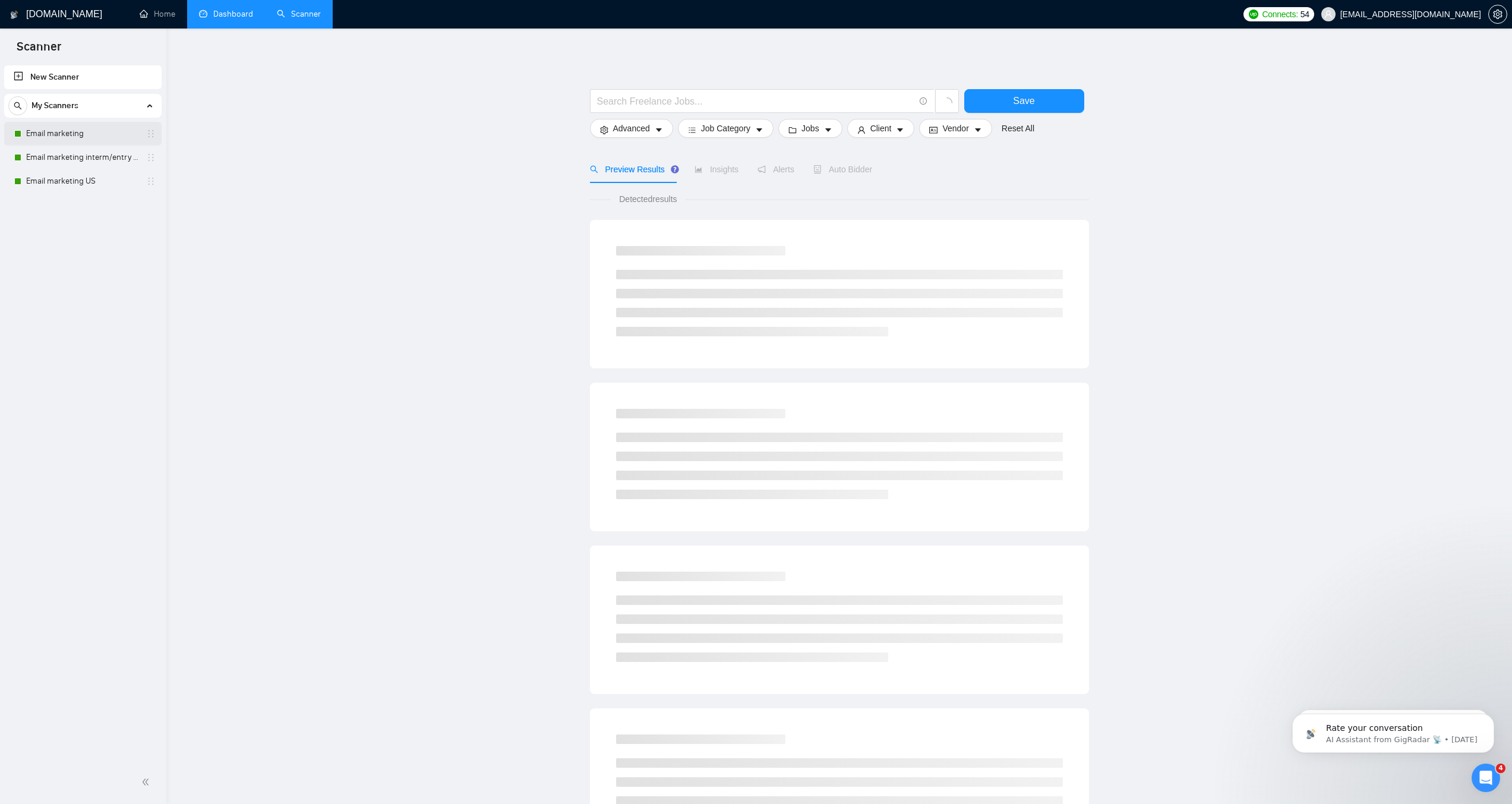
click at [52, 136] on link "Email marketing" at bounding box center [82, 134] width 113 height 24
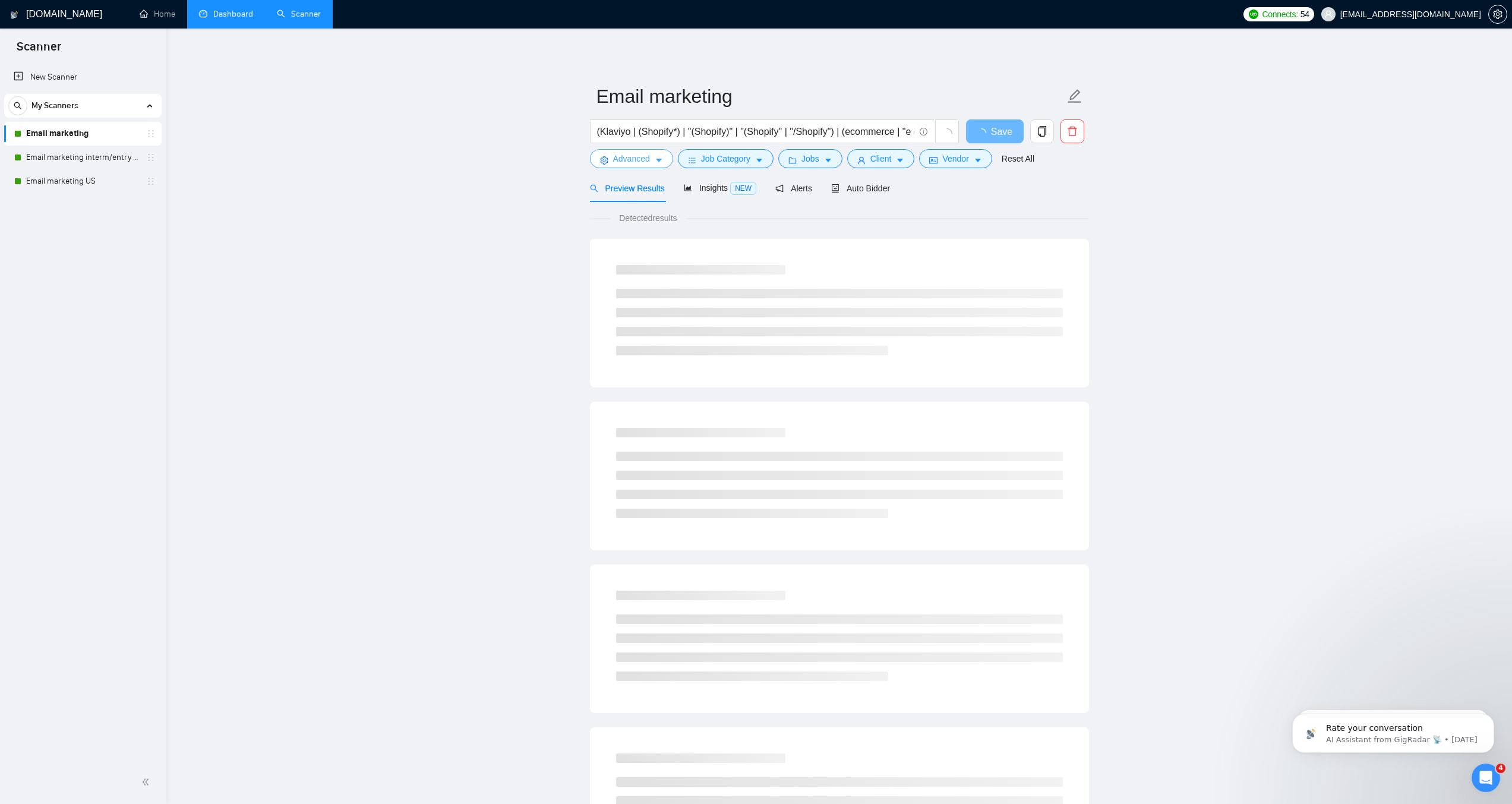
click at [650, 165] on span "Advanced" at bounding box center [631, 159] width 37 height 13
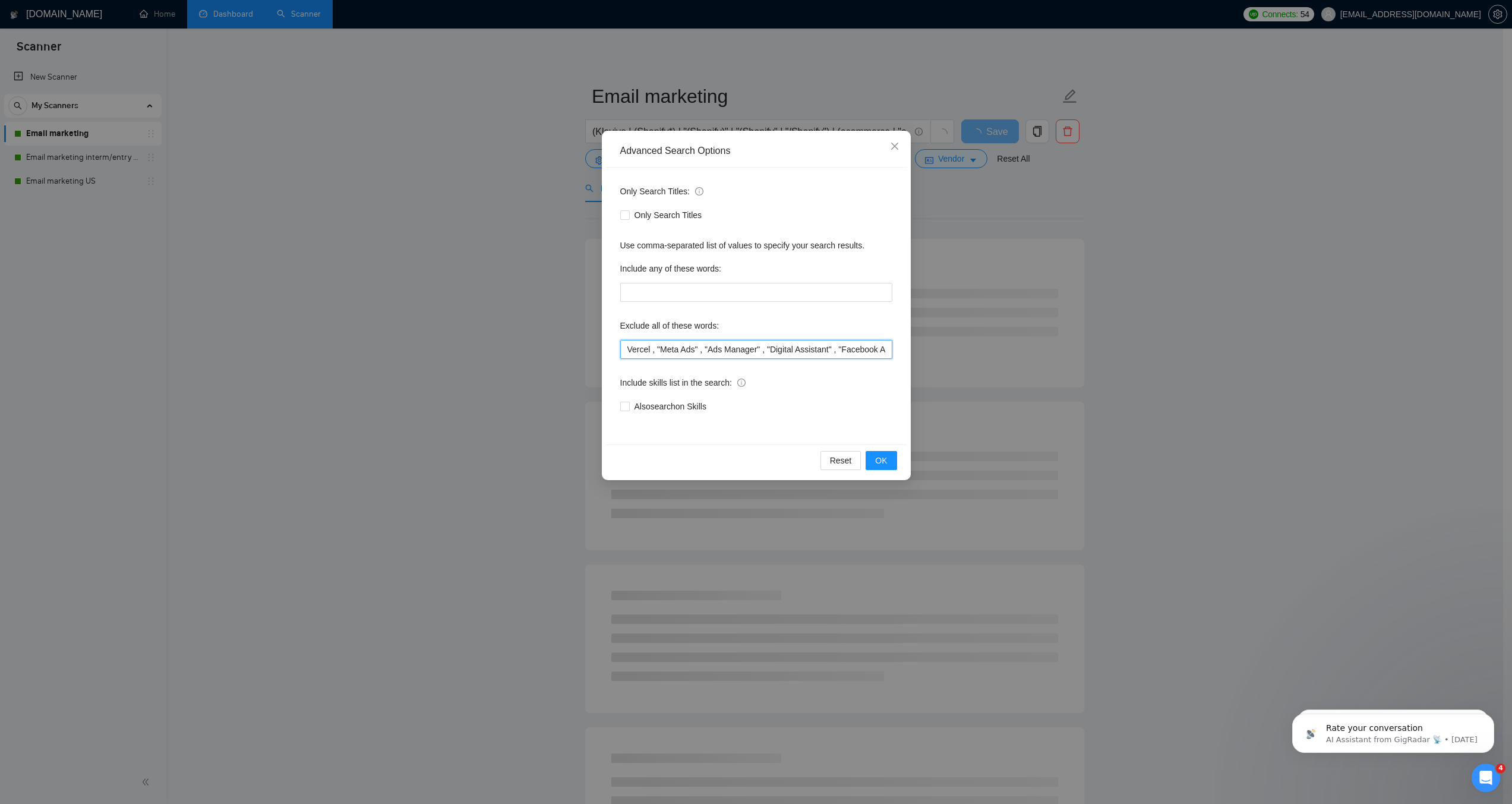
click at [626, 348] on input "Vercel , "Meta Ads" , "Ads Manager" , "Digital Assistant" , "Facebook Ads," , "…" at bounding box center [756, 349] width 272 height 19
type input ""Google Ads" , Vercel , "Meta Ads" , "Ads Manager" , "Digital Assistant" , "Fac…"
click at [875, 465] on span "OK" at bounding box center [881, 460] width 12 height 13
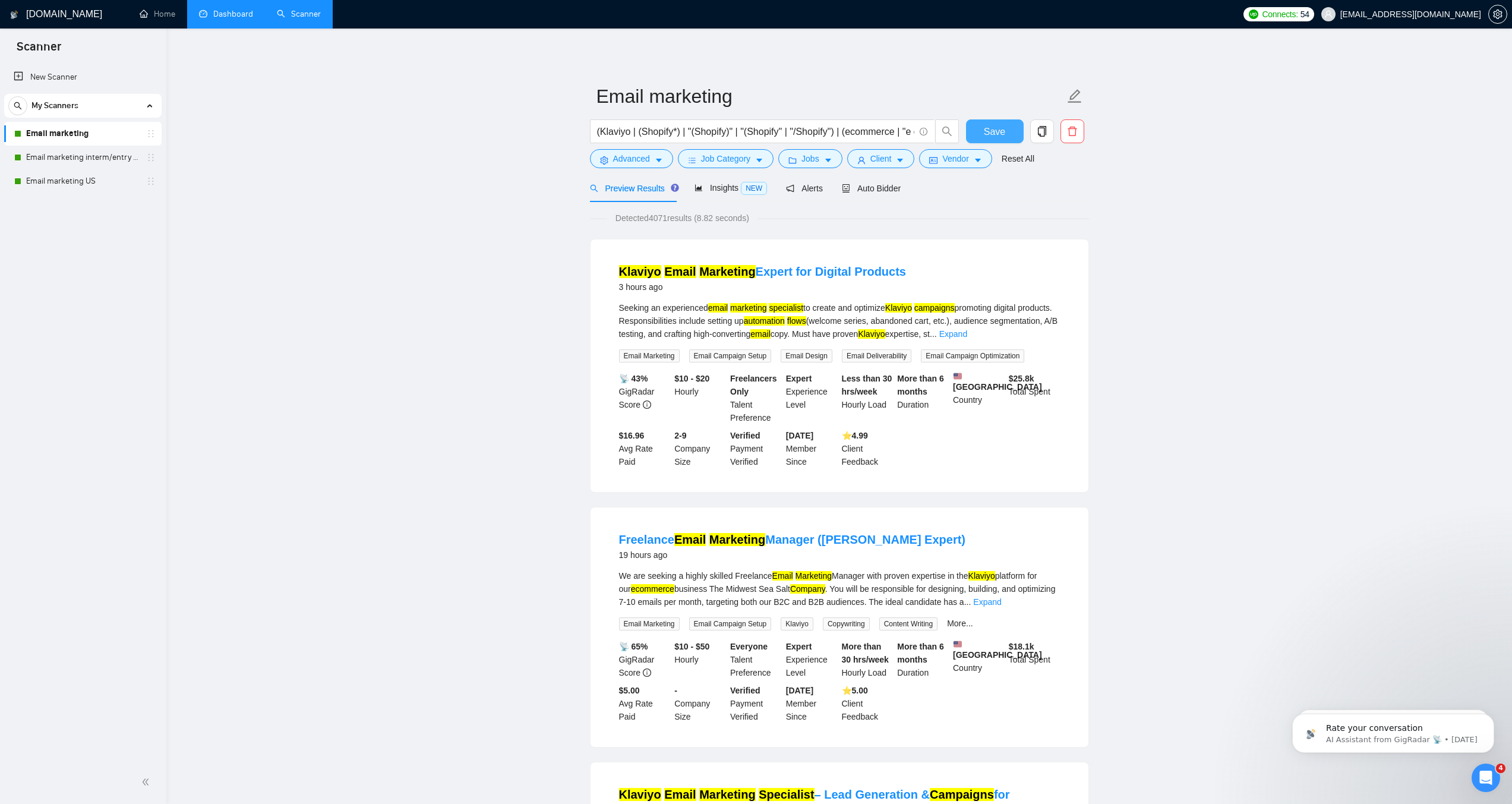
click at [986, 139] on span "Save" at bounding box center [995, 131] width 21 height 15
click at [993, 139] on span "Save" at bounding box center [995, 131] width 21 height 15
click at [1484, 26] on icon "close" at bounding box center [1480, 29] width 8 height 8
click at [628, 192] on div "Preview Results" at bounding box center [633, 187] width 86 height 28
click at [629, 165] on span "Advanced" at bounding box center [631, 159] width 37 height 13
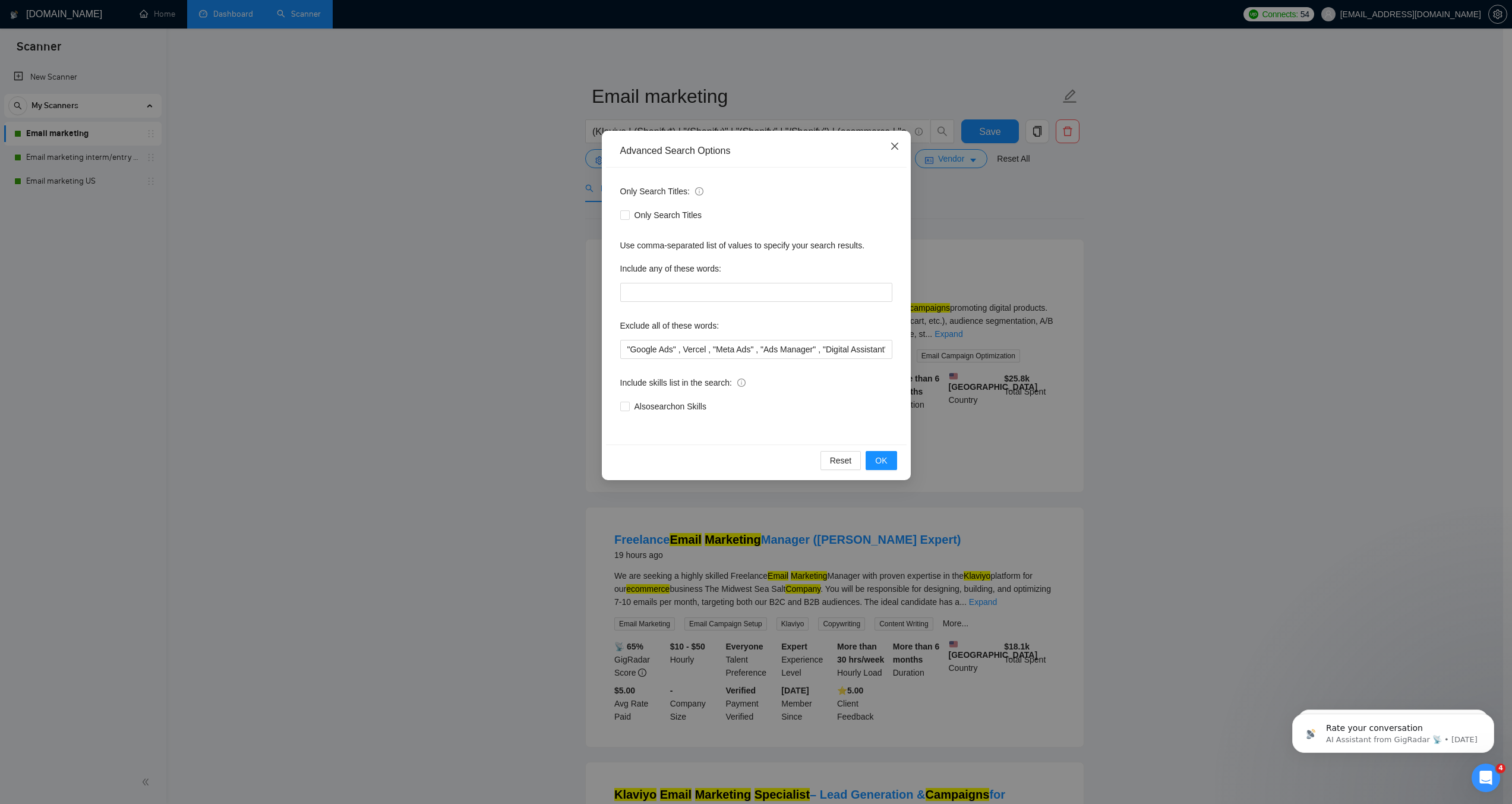
click at [890, 151] on icon "close" at bounding box center [894, 146] width 10 height 10
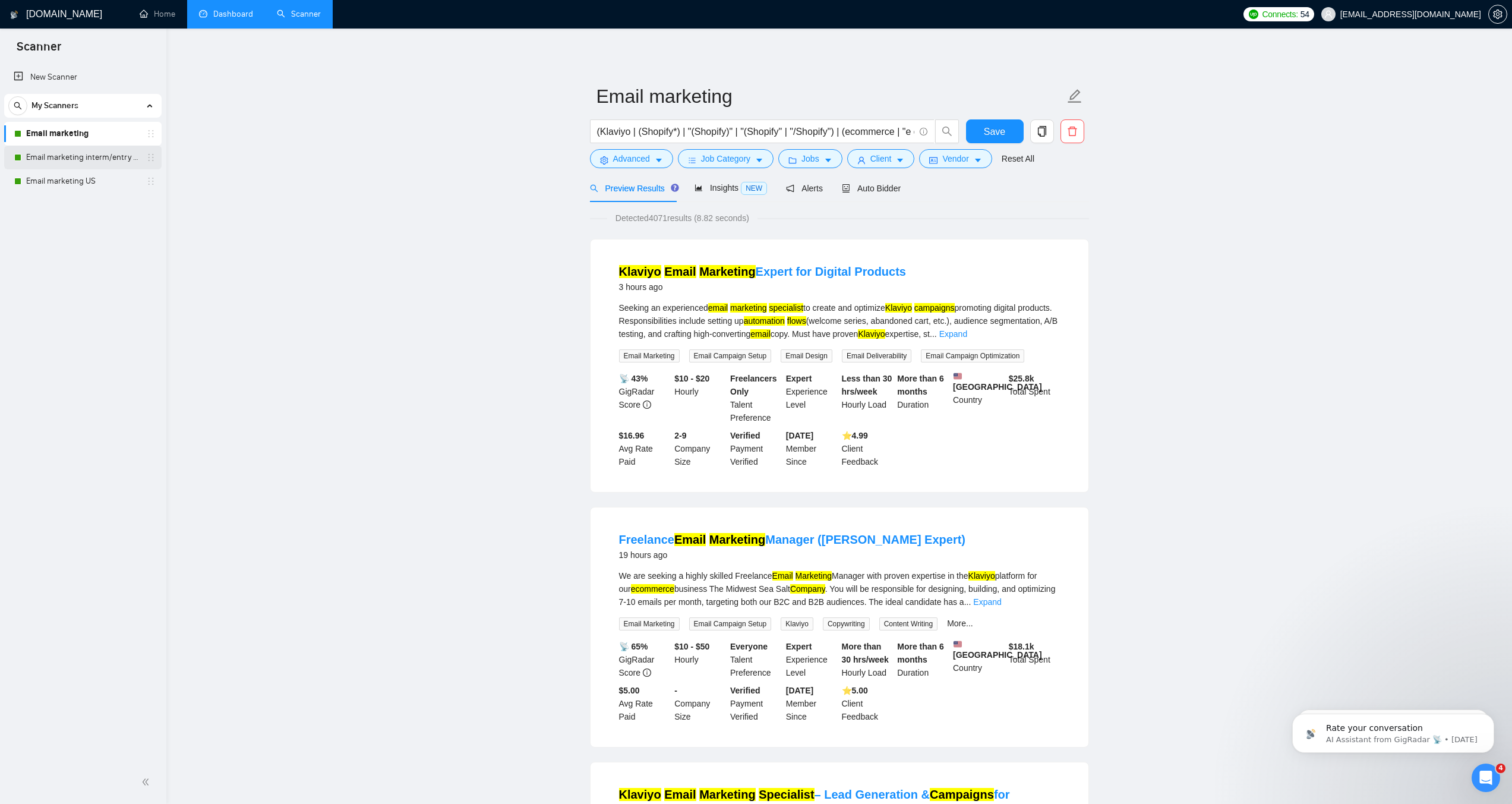
click at [79, 154] on link "Email marketing interm/entry level" at bounding box center [82, 157] width 113 height 24
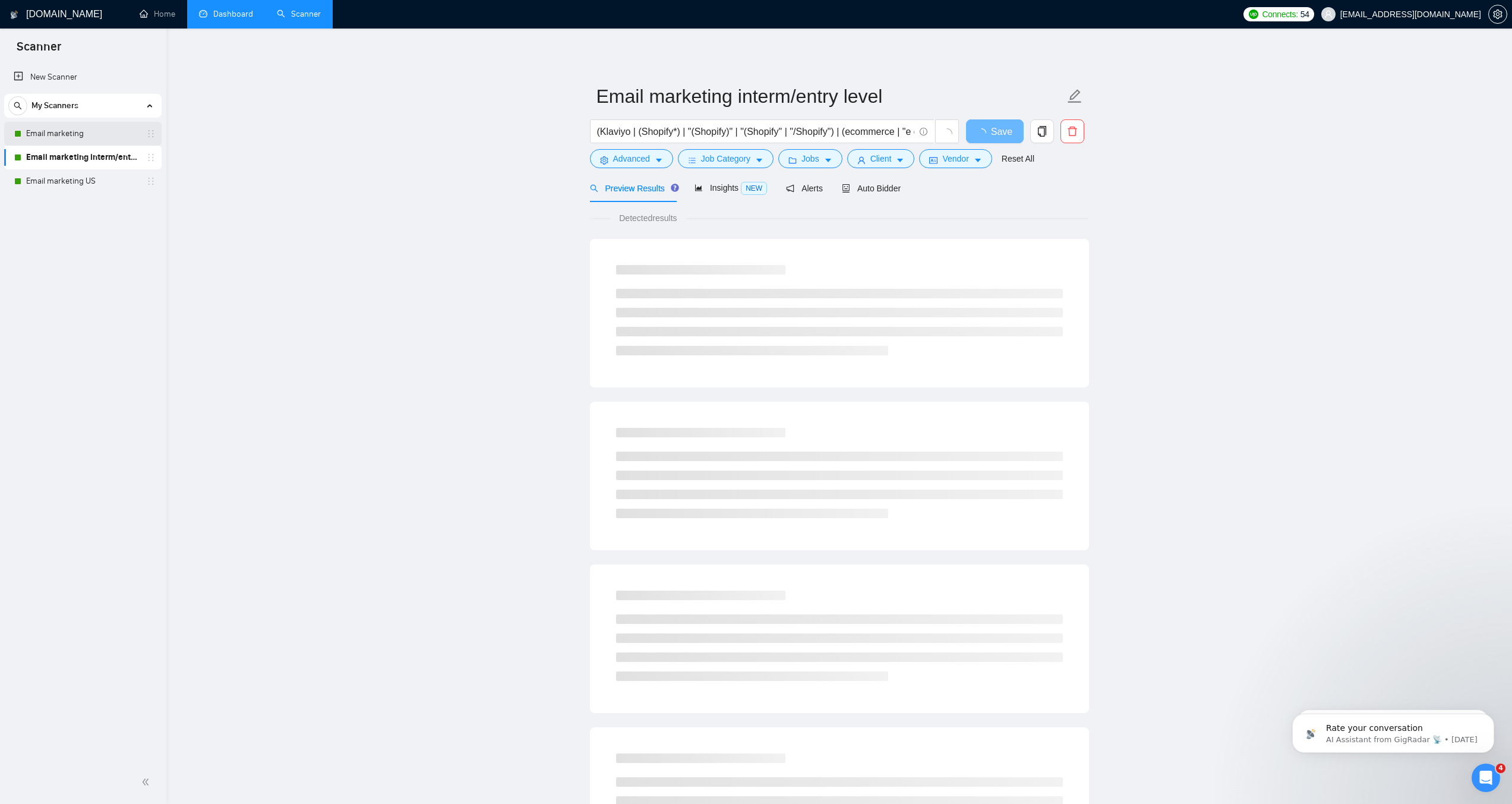
click at [90, 142] on link "Email marketing" at bounding box center [82, 134] width 113 height 24
click at [103, 185] on link "Email marketing US" at bounding box center [82, 181] width 113 height 24
click at [98, 135] on link "Email marketing" at bounding box center [82, 134] width 113 height 24
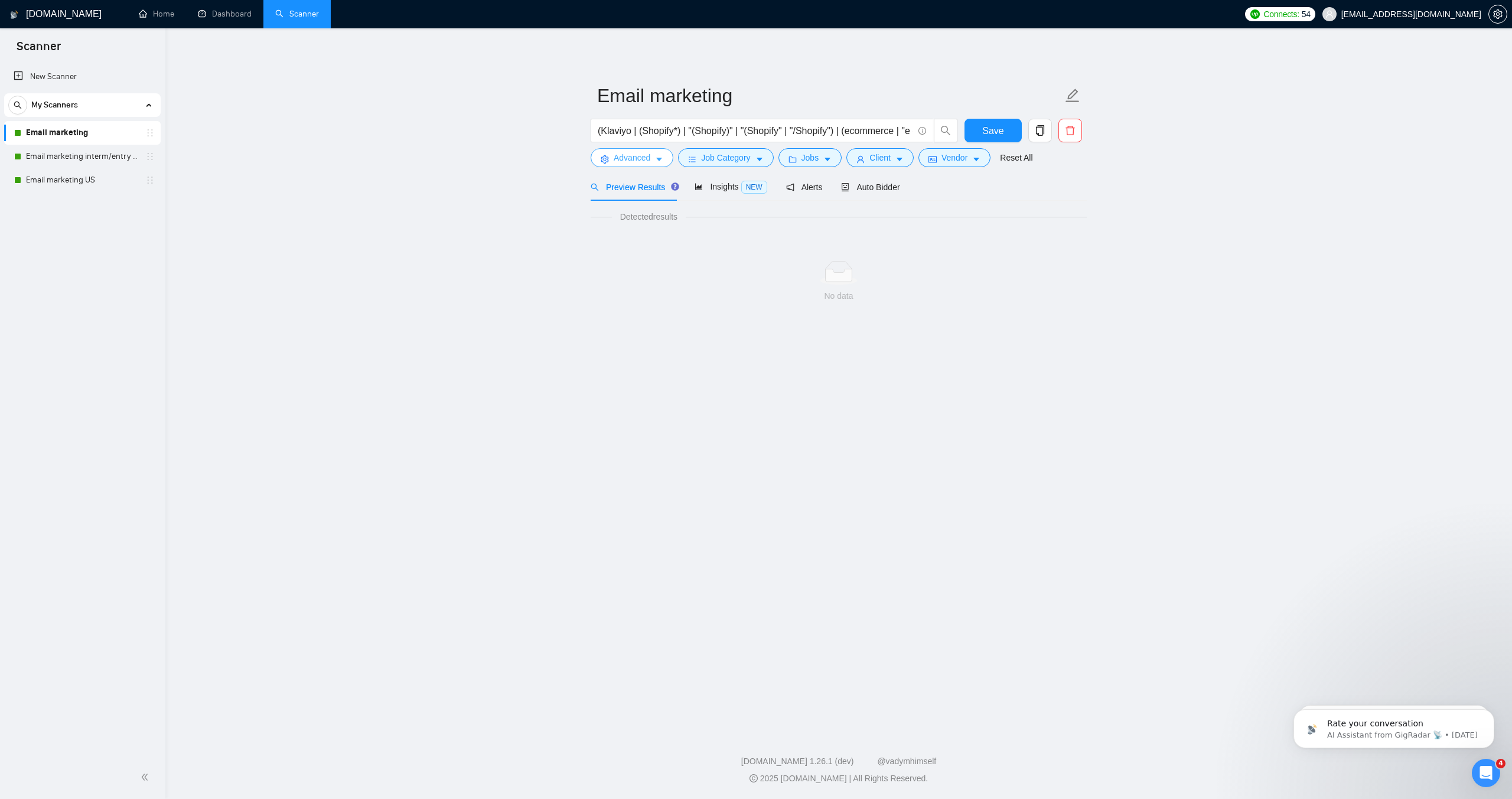
click at [652, 167] on button "Advanced" at bounding box center [631, 157] width 82 height 19
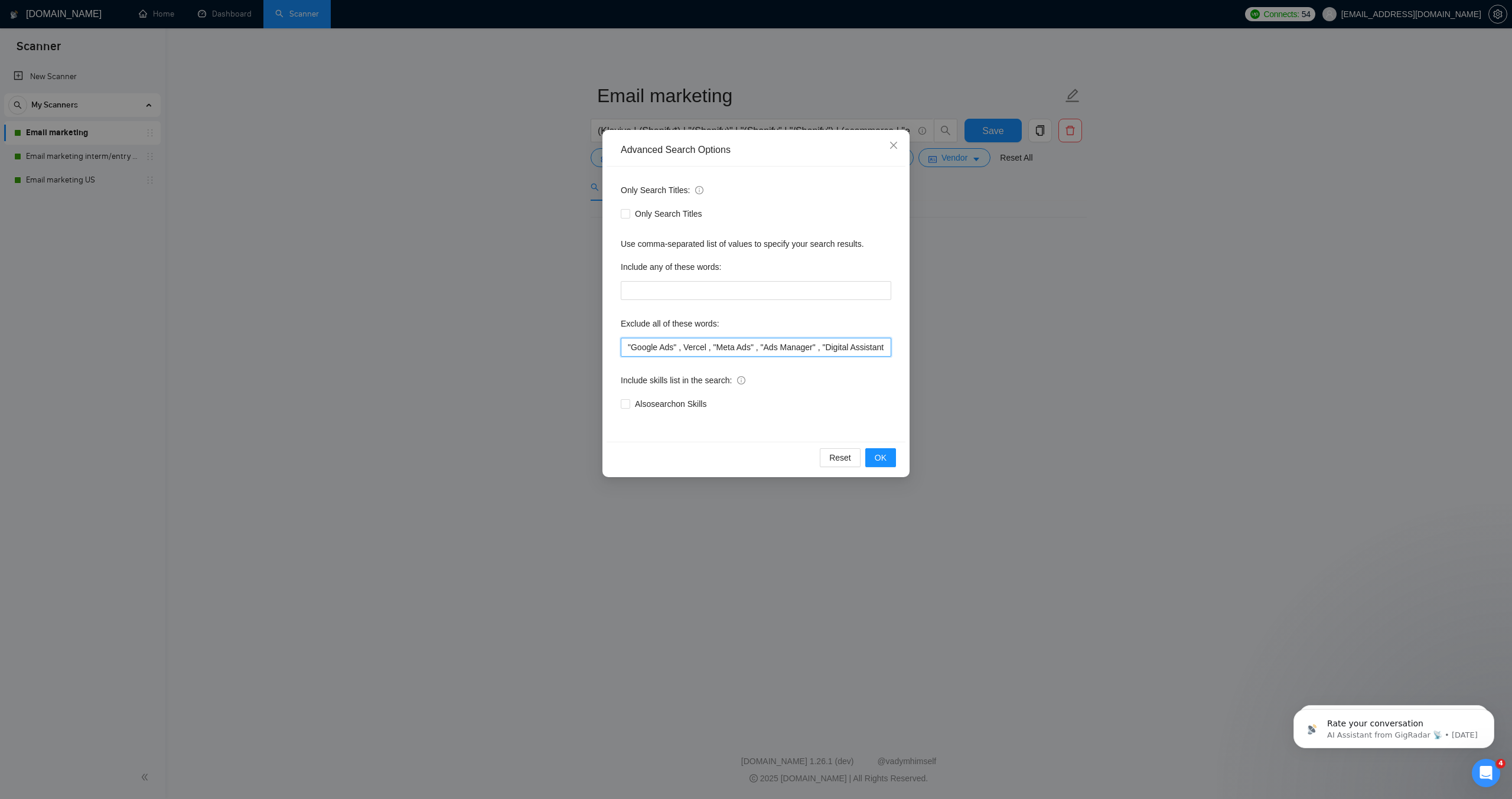
click at [682, 353] on input ""Google Ads" , Vercel , "Meta Ads" , "Ads Manager" , "Digital Assistant" , "Fac…" at bounding box center [755, 346] width 270 height 19
click at [865, 466] on button "OK" at bounding box center [880, 457] width 31 height 19
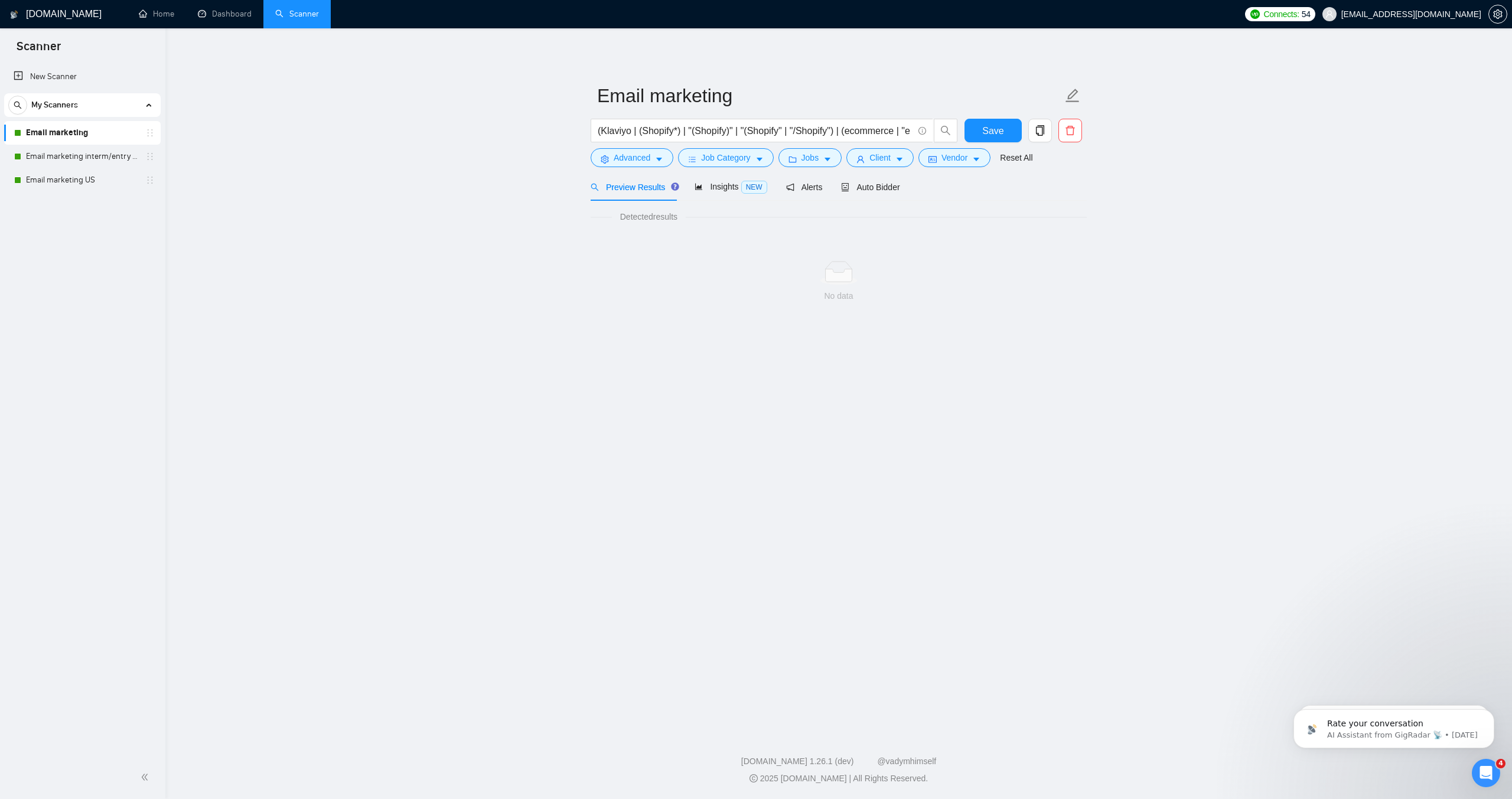
click at [88, 130] on link "Email marketing" at bounding box center [82, 133] width 113 height 24
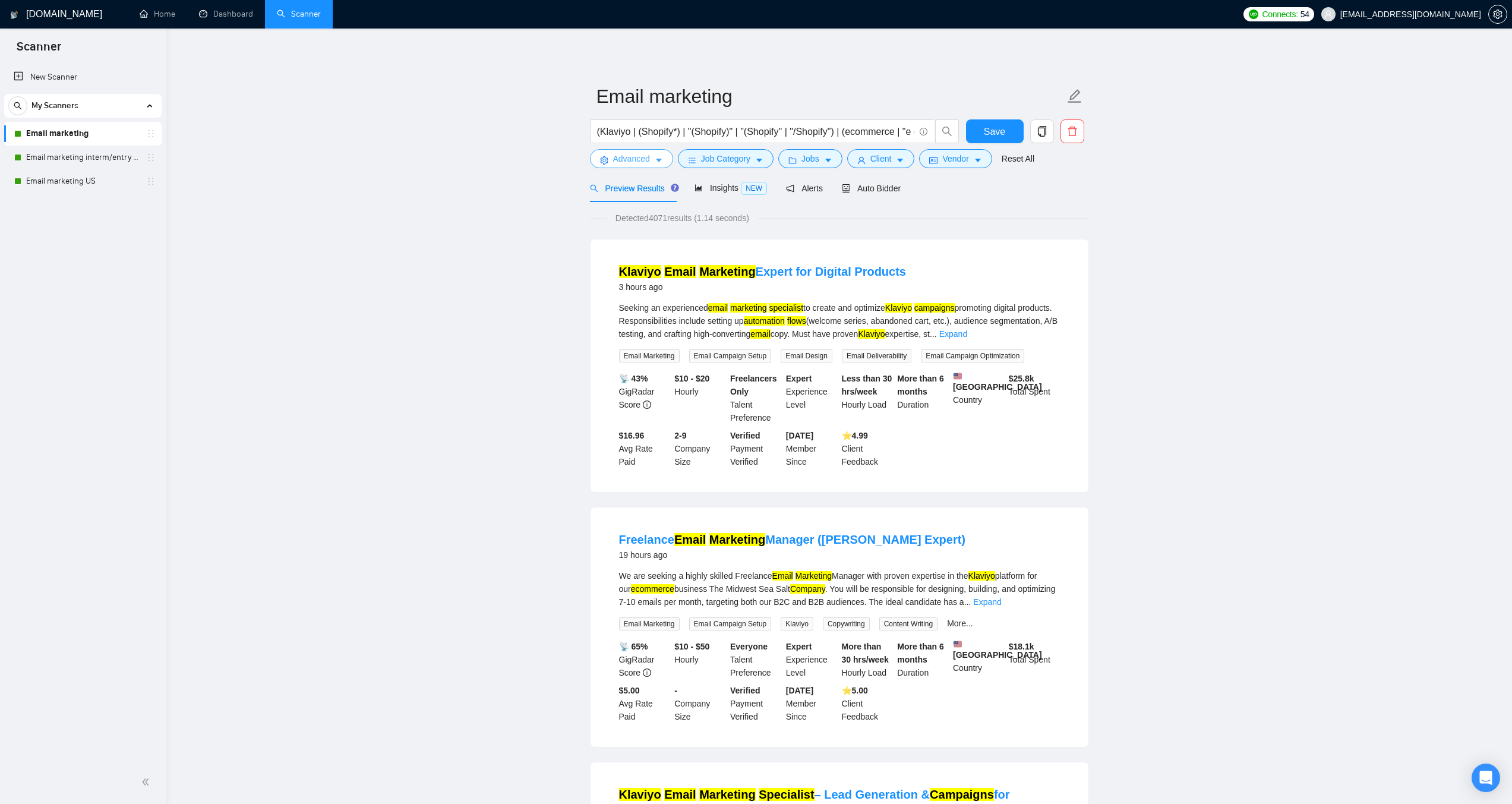
click at [631, 168] on button "Advanced" at bounding box center [631, 158] width 83 height 19
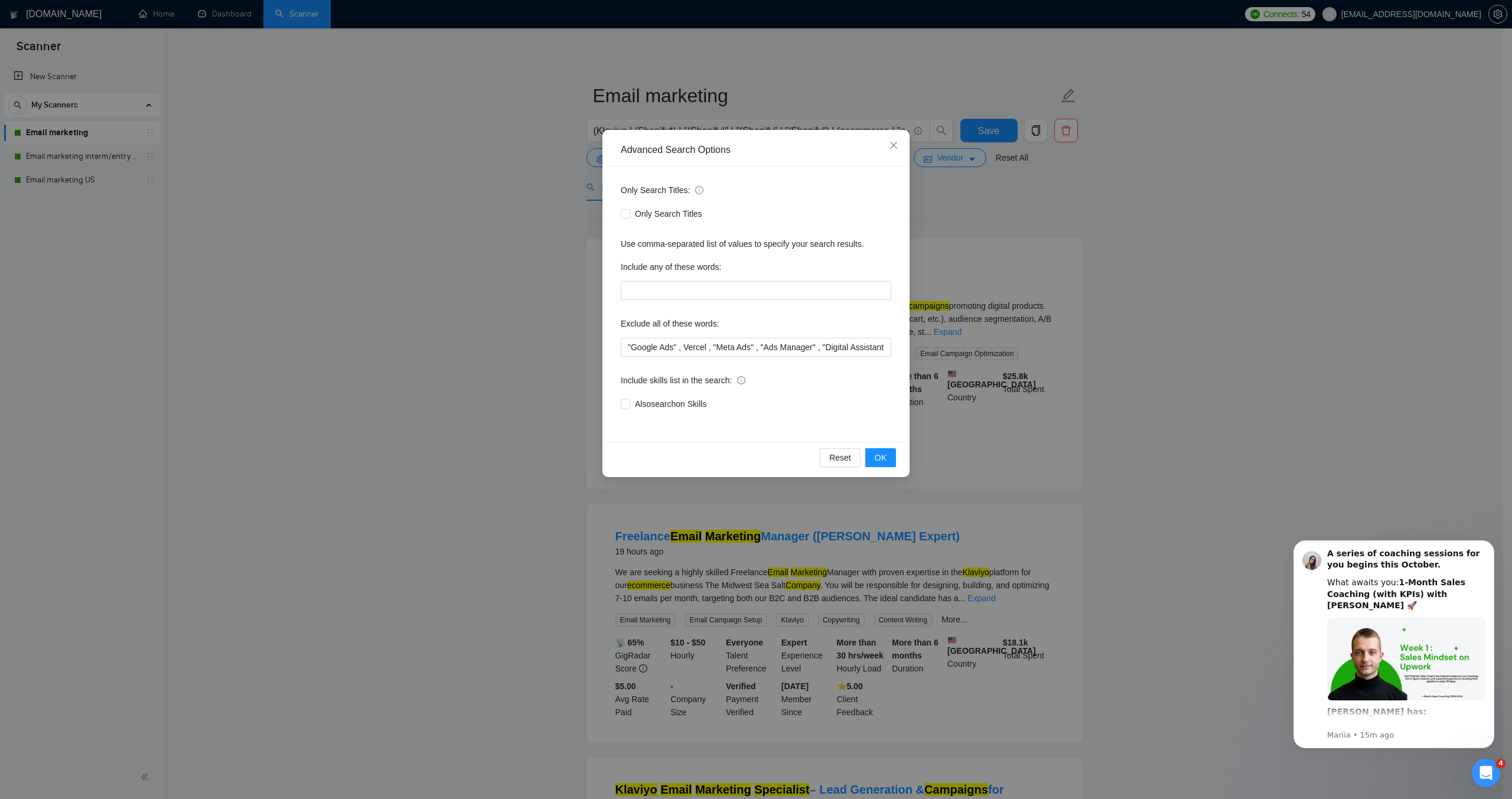
click at [768, 336] on div "Exclude all of these words:" at bounding box center [755, 326] width 270 height 24
click at [767, 341] on input ""Google Ads" , Vercel , "Meta Ads" , "Ads Manager" , "Digital Assistant" , "Fac…" at bounding box center [755, 346] width 270 height 19
click at [885, 464] on button "OK" at bounding box center [880, 457] width 31 height 19
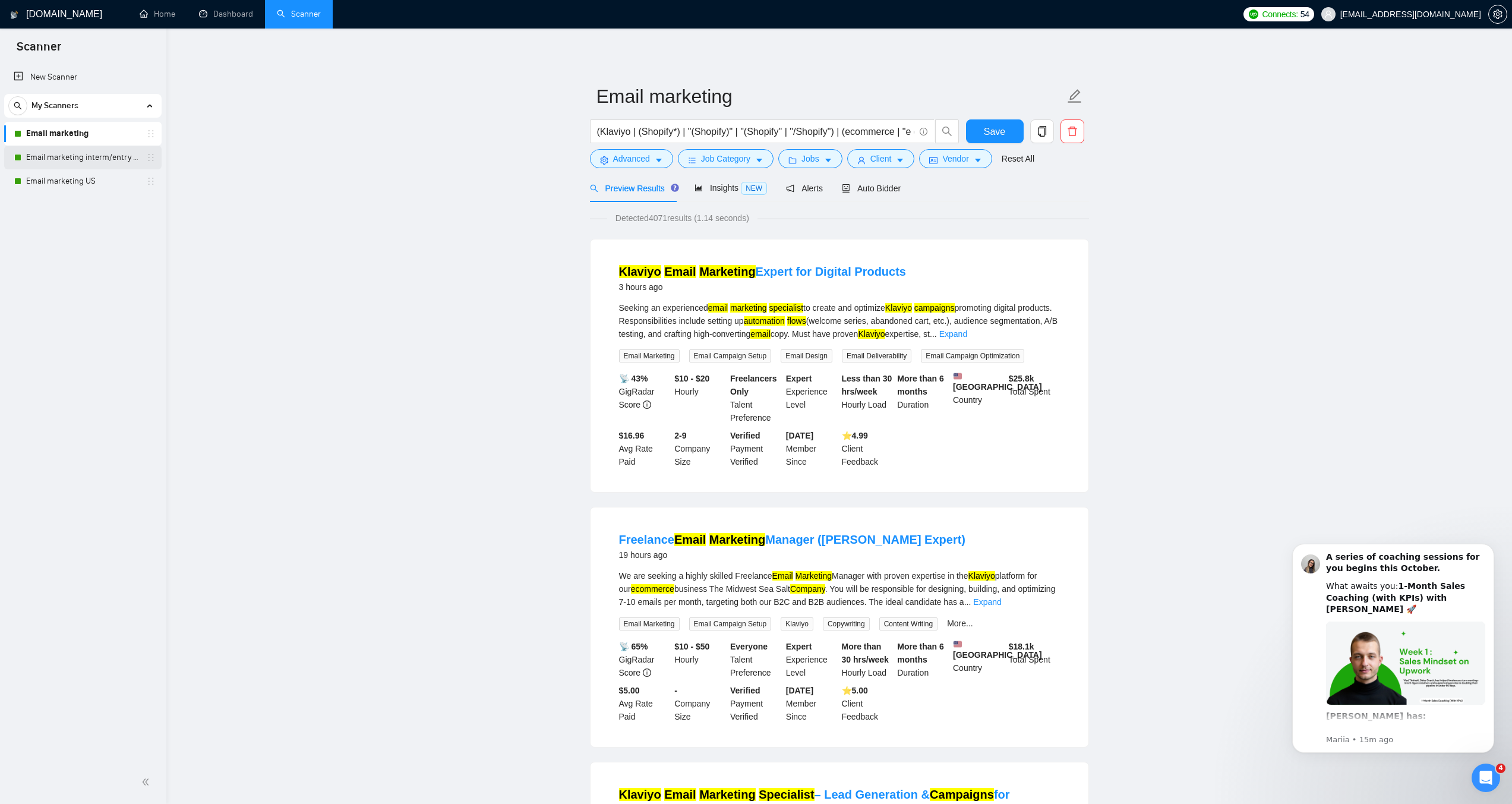
click at [107, 166] on link "Email marketing interm/entry level" at bounding box center [82, 157] width 113 height 24
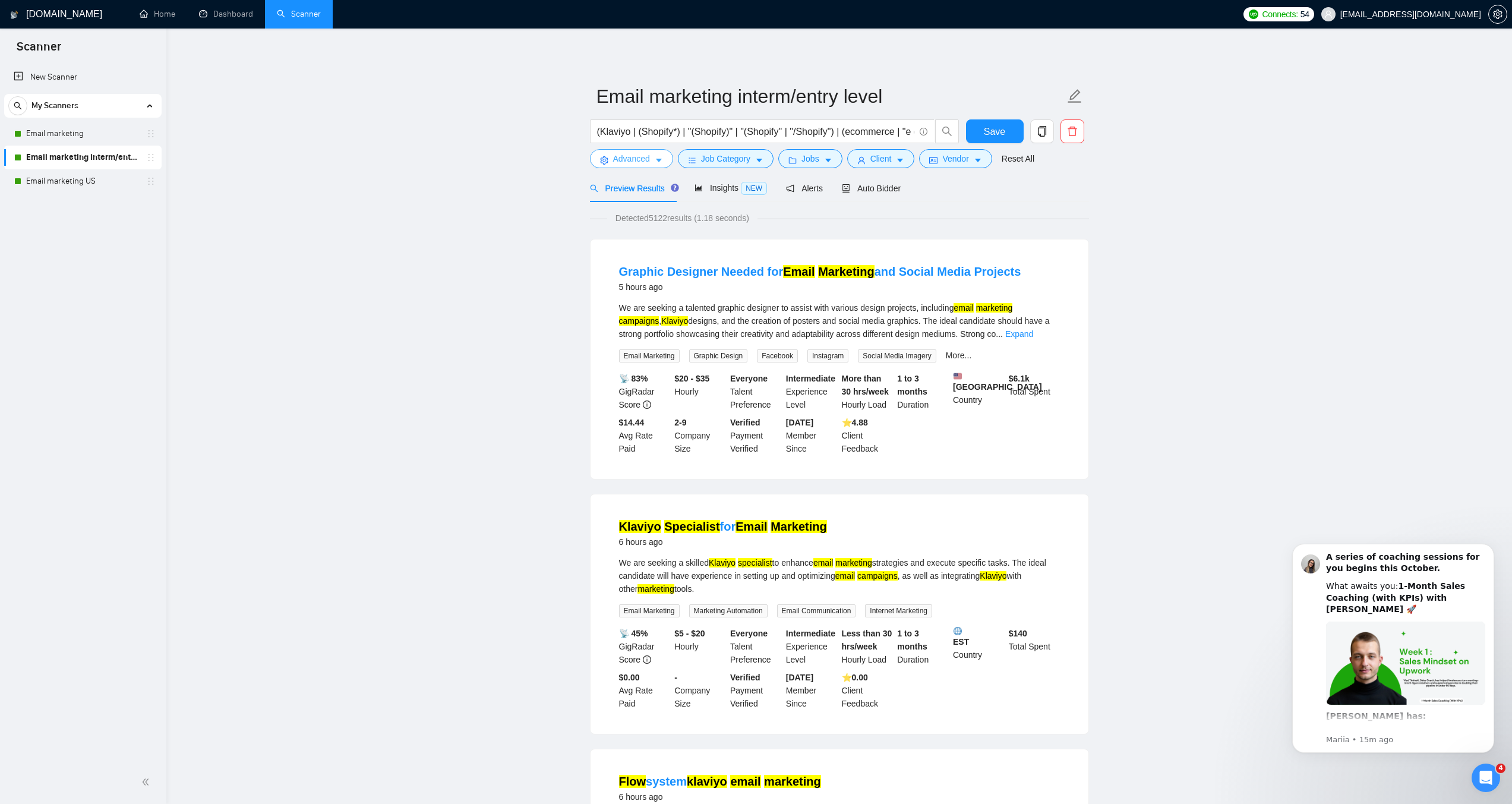
click at [655, 165] on icon "caret-down" at bounding box center [658, 160] width 8 height 8
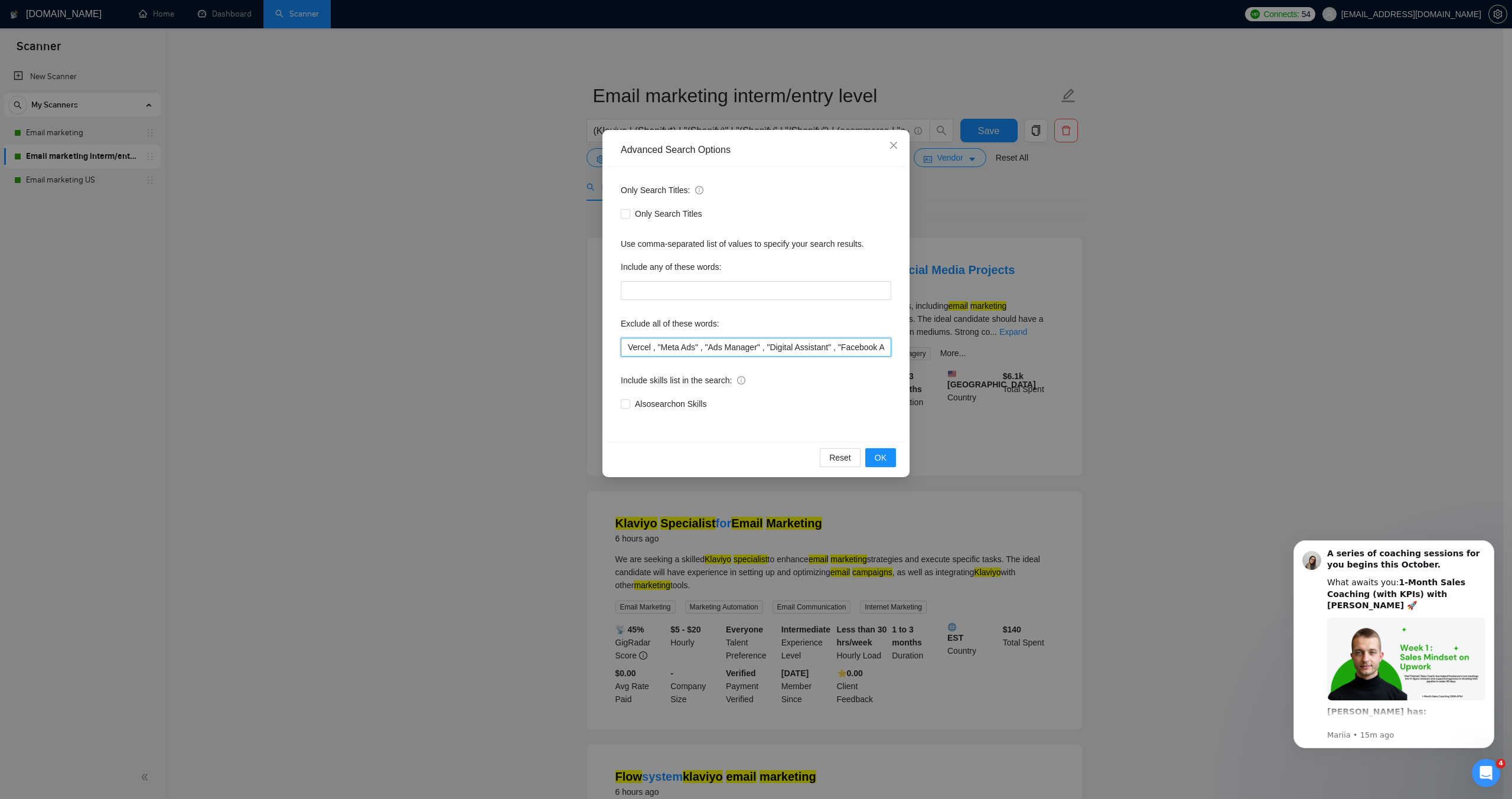
click at [668, 351] on input "Vercel , "Meta Ads" , "Ads Manager" , "Digital Assistant" , "Facebook Ads," , "…" at bounding box center [755, 346] width 270 height 19
paste input ""Google Ads" ,"
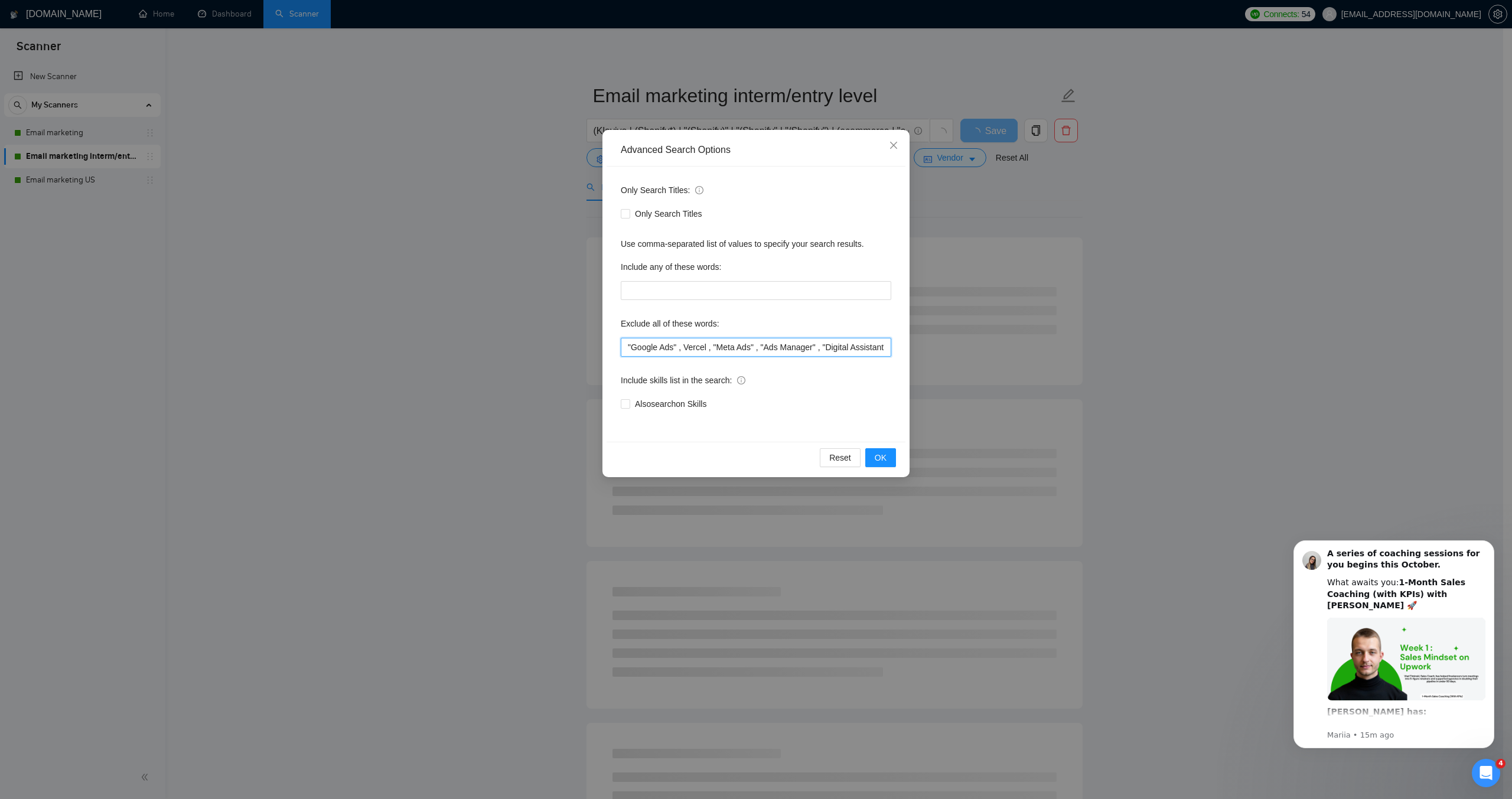
drag, startPoint x: 744, startPoint y: 347, endPoint x: 253, endPoint y: 367, distance: 491.4
click at [253, 367] on div "Advanced Search Options Only Search Titles: Only Search Titles Use comma-separa…" at bounding box center [756, 400] width 1512 height 799
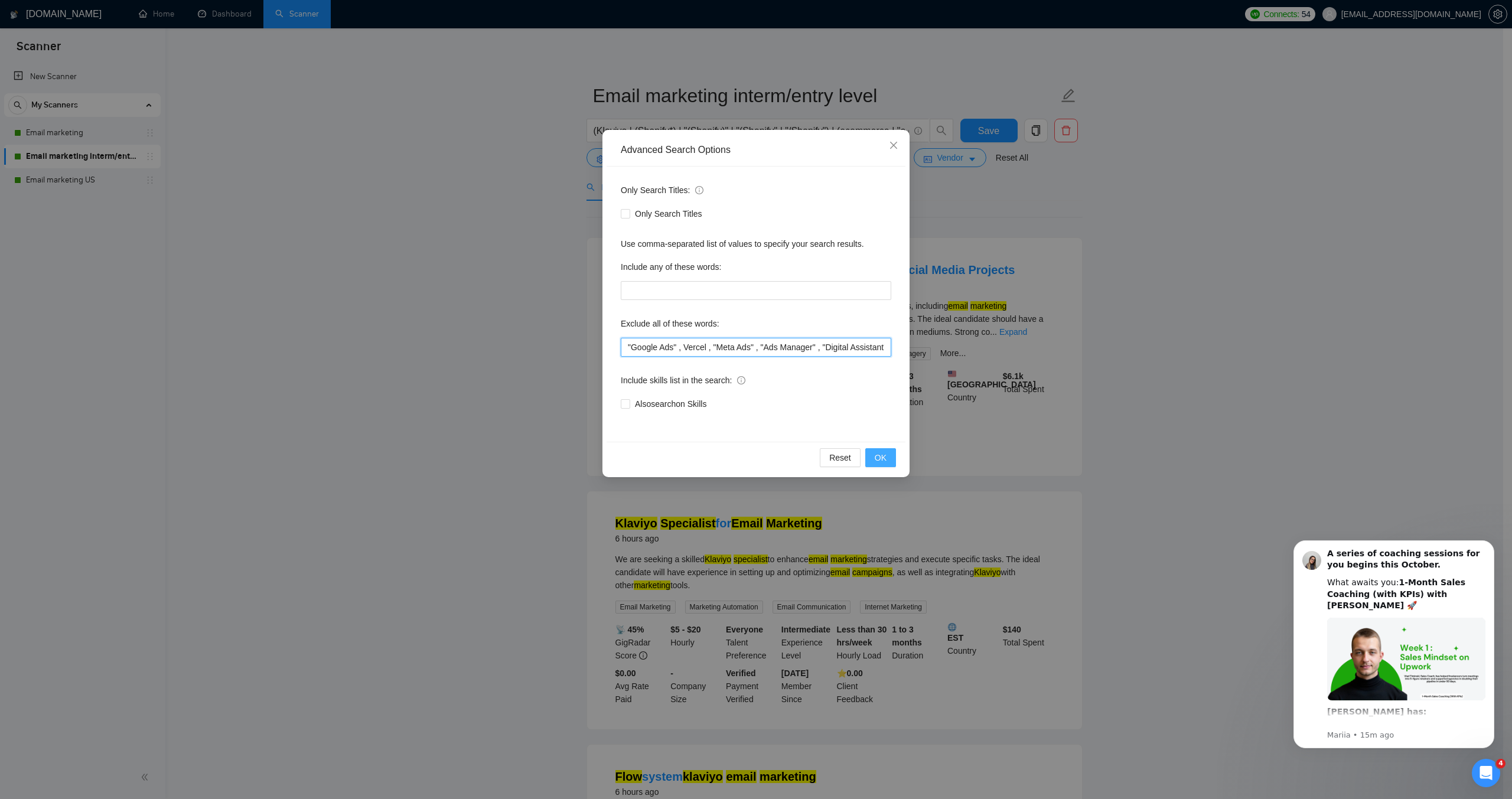
type input ""Google Ads" , Vercel , "Meta Ads" , "Ads Manager" , "Digital Assistant" , "Fac…"
click at [875, 451] on span "OK" at bounding box center [880, 457] width 12 height 13
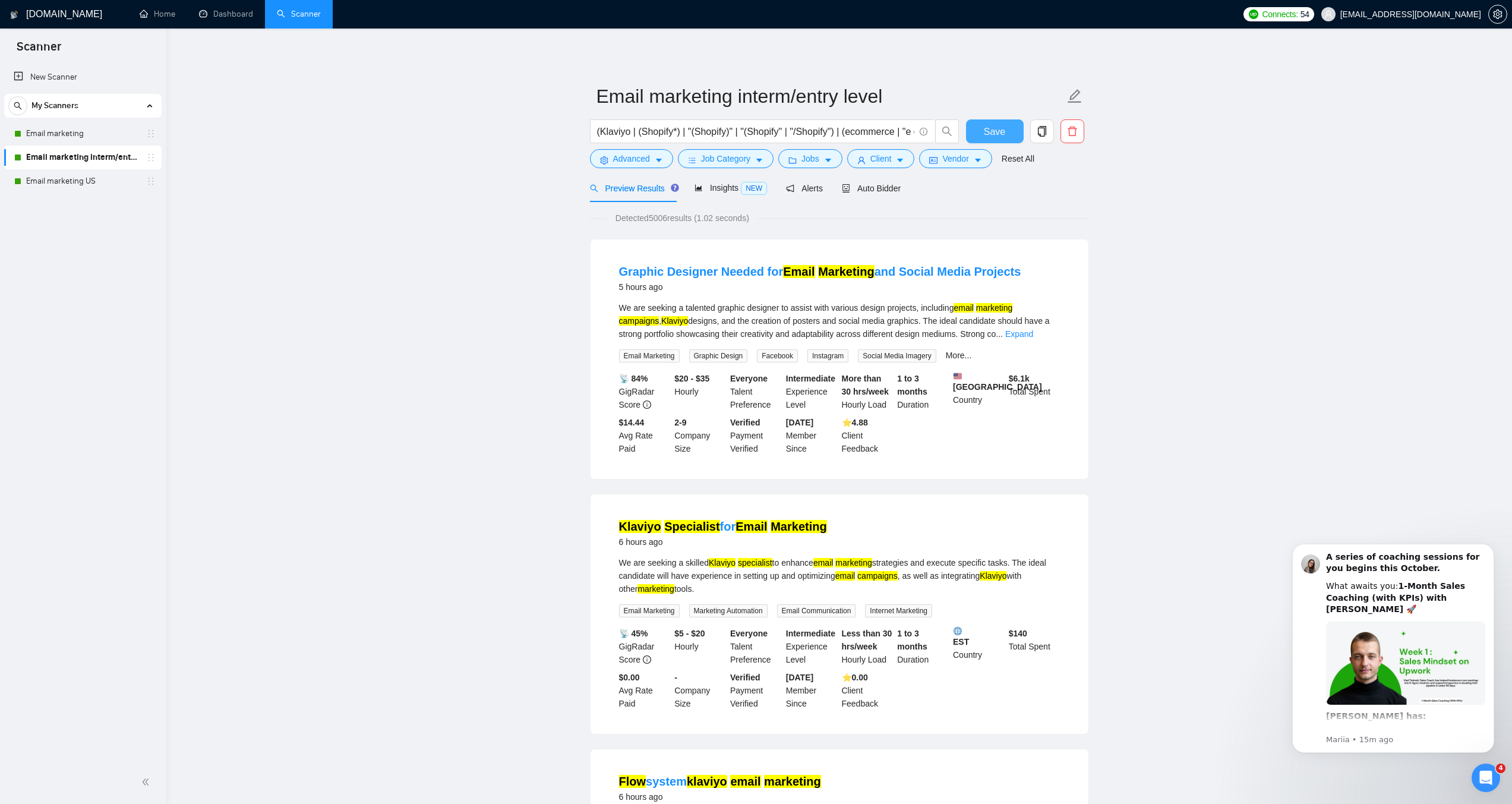
click at [997, 139] on span "Save" at bounding box center [995, 131] width 21 height 15
click at [69, 183] on link "Email marketing US" at bounding box center [82, 181] width 113 height 24
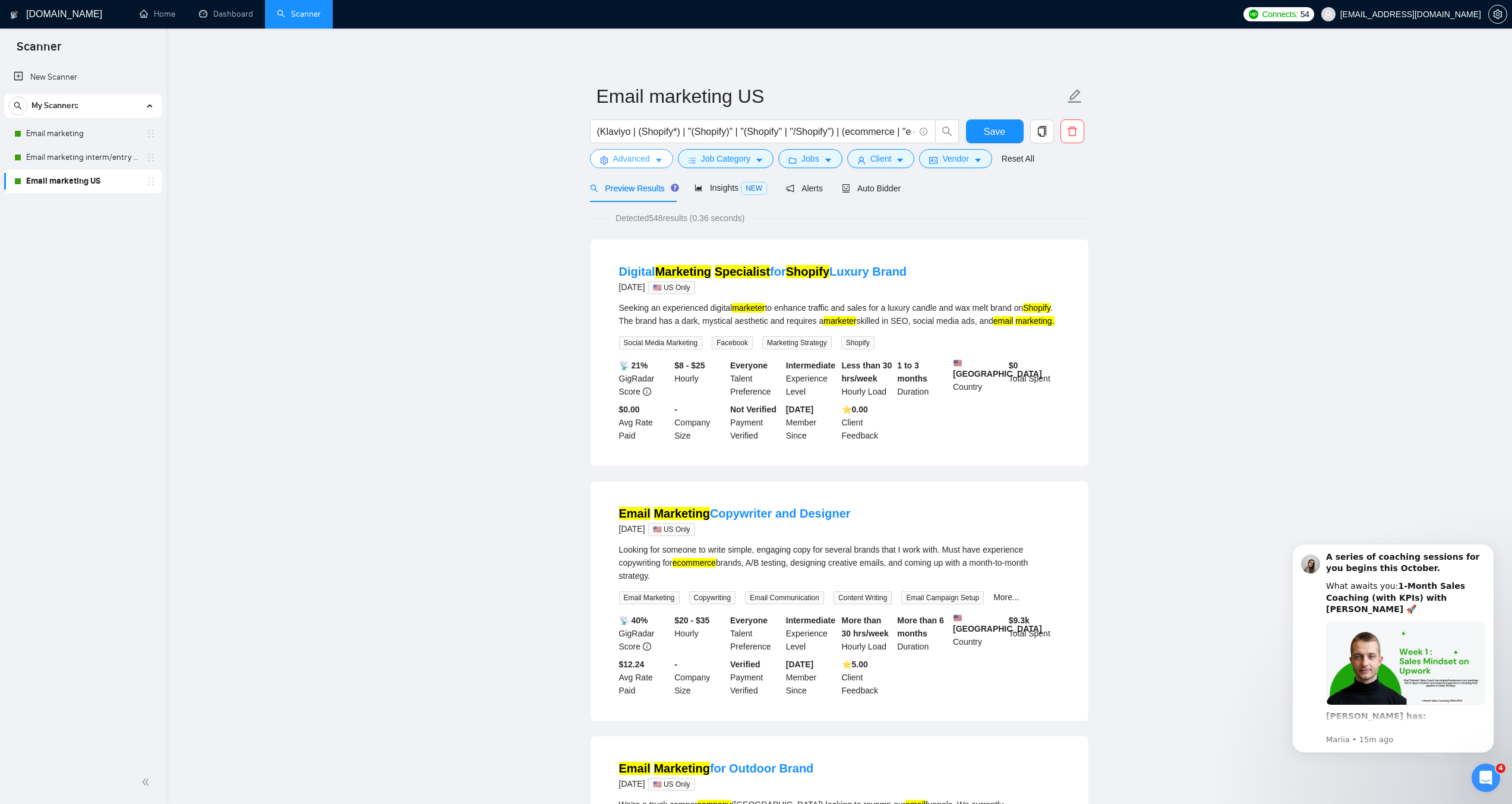
click at [628, 165] on span "Advanced" at bounding box center [631, 159] width 37 height 13
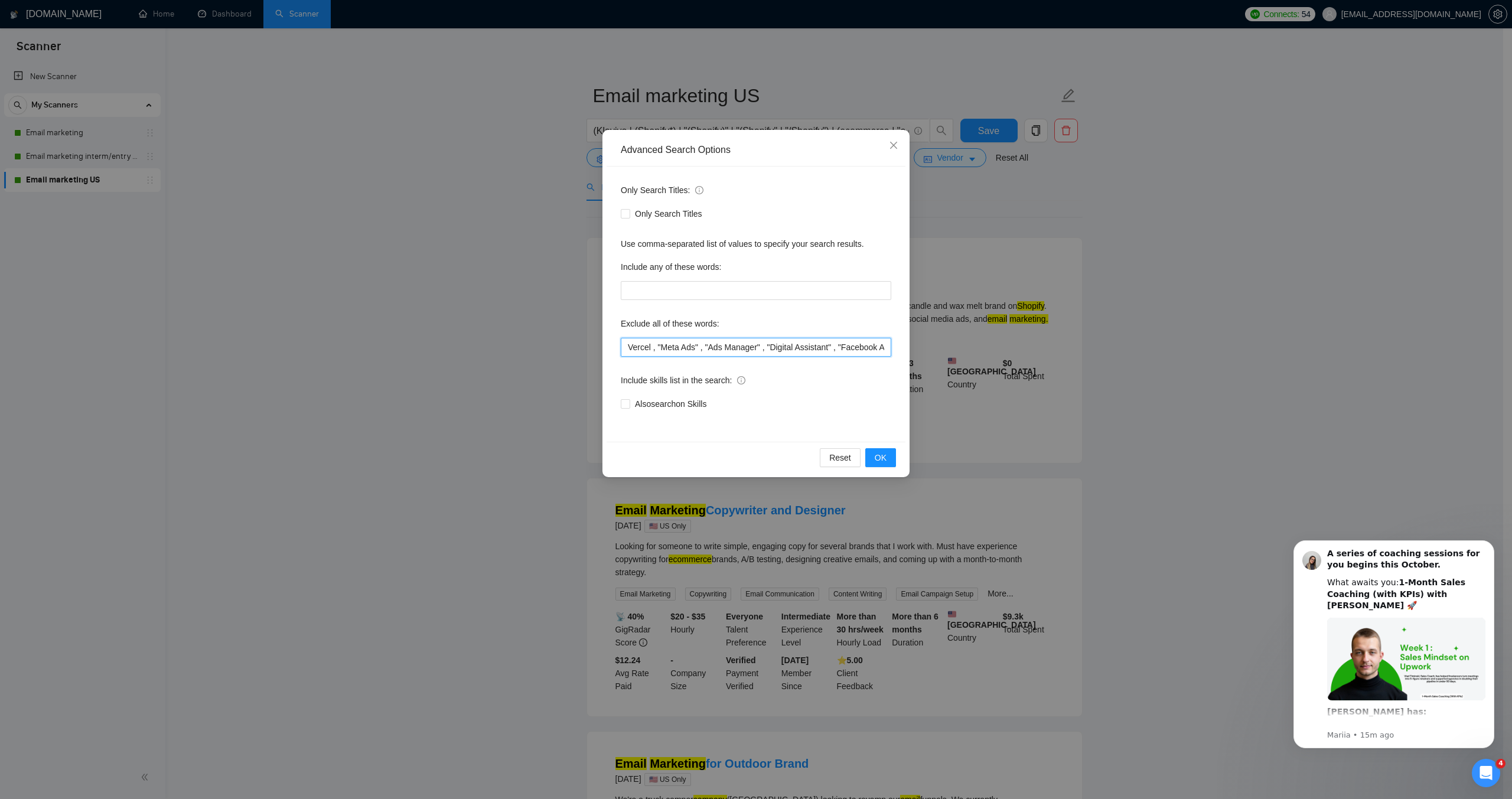
click at [682, 349] on input "Vercel , "Meta Ads" , "Ads Manager" , "Digital Assistant" , "Facebook Ads," , "…" at bounding box center [755, 346] width 270 height 19
paste input ""Google Ads" ,"
drag, startPoint x: 732, startPoint y: 351, endPoint x: 230, endPoint y: 345, distance: 502.0
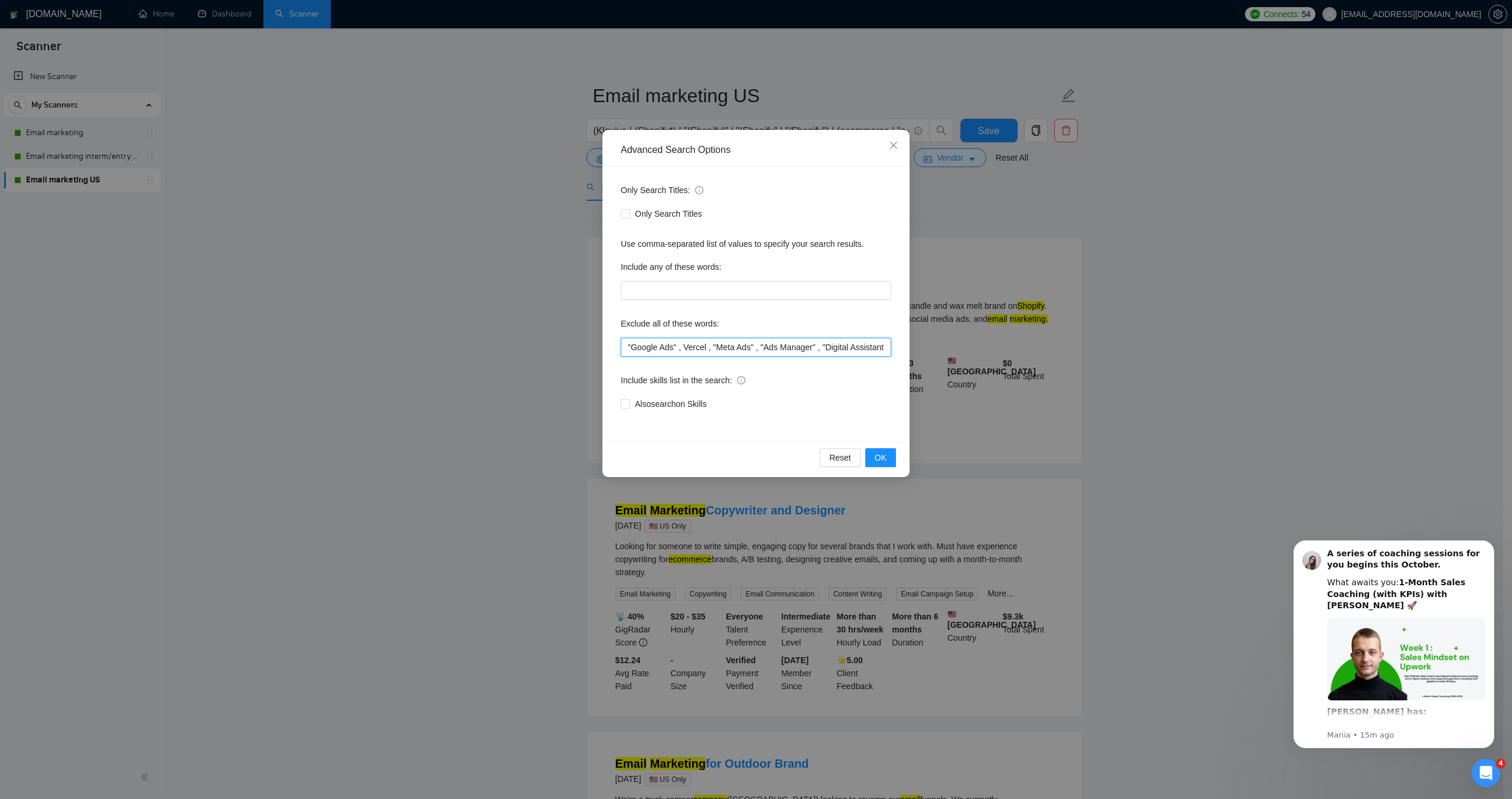
click at [230, 345] on div "Advanced Search Options Only Search Titles: Only Search Titles Use comma-separa…" at bounding box center [756, 400] width 1512 height 799
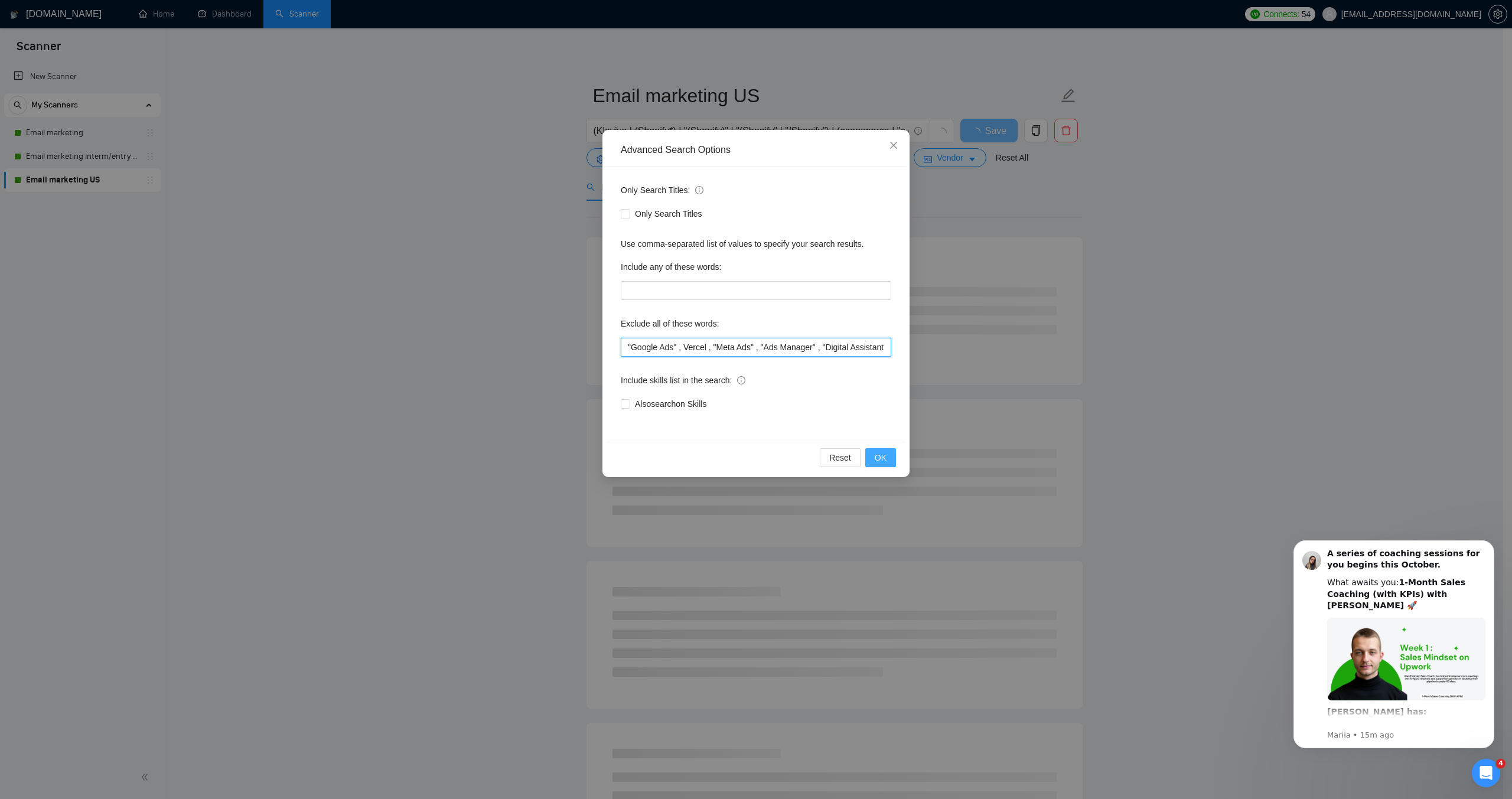
type input ""Google Ads" , Vercel , "Meta Ads" , "Ads Manager" , "Digital Assistant" , "Fac…"
click at [876, 463] on span "OK" at bounding box center [880, 457] width 12 height 13
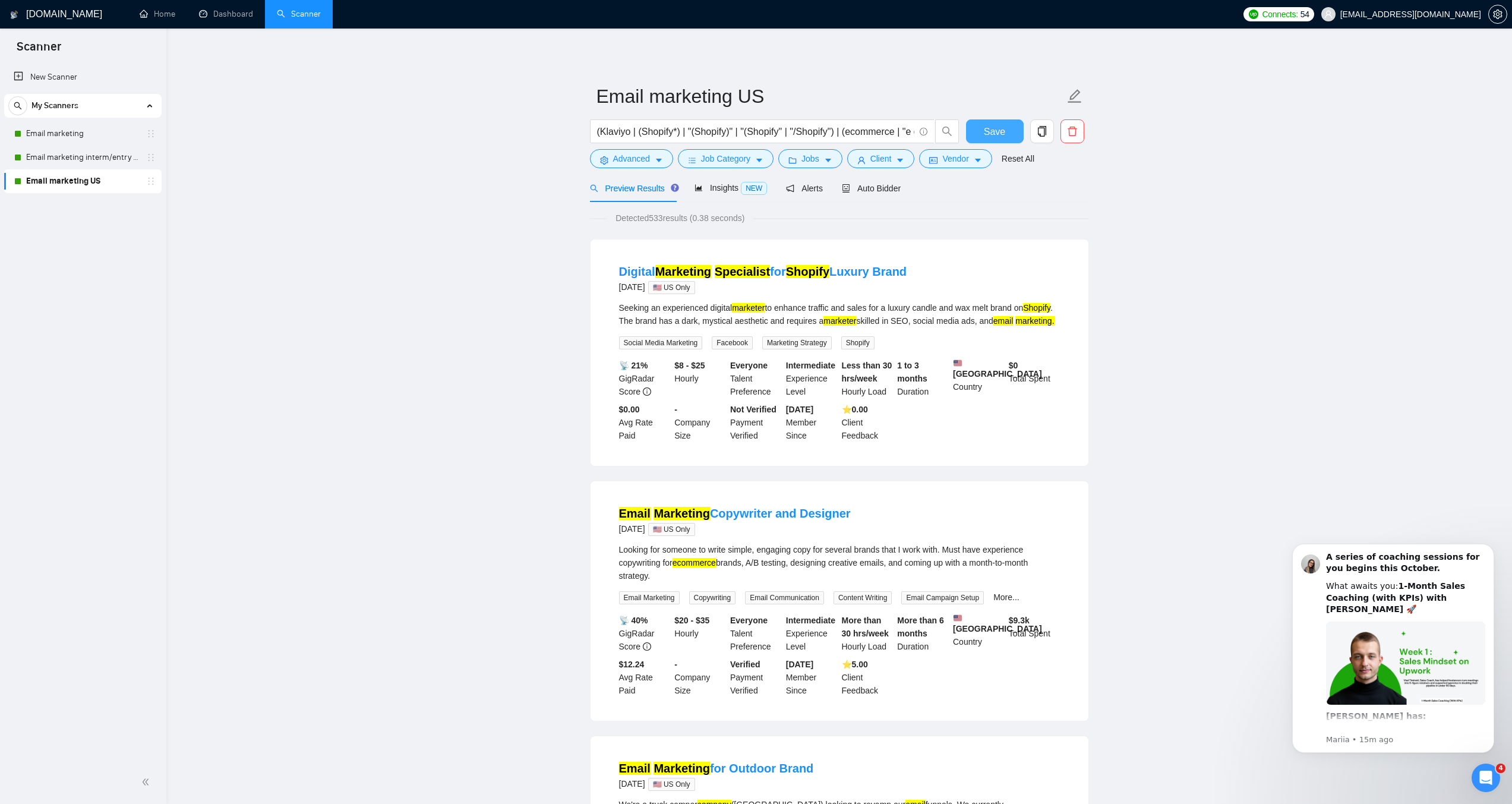
click at [979, 142] on button "Save" at bounding box center [995, 131] width 58 height 24
click at [999, 139] on span "Save" at bounding box center [995, 131] width 21 height 15
click at [81, 124] on link "Email marketing" at bounding box center [82, 134] width 113 height 24
